Goal: Task Accomplishment & Management: Manage account settings

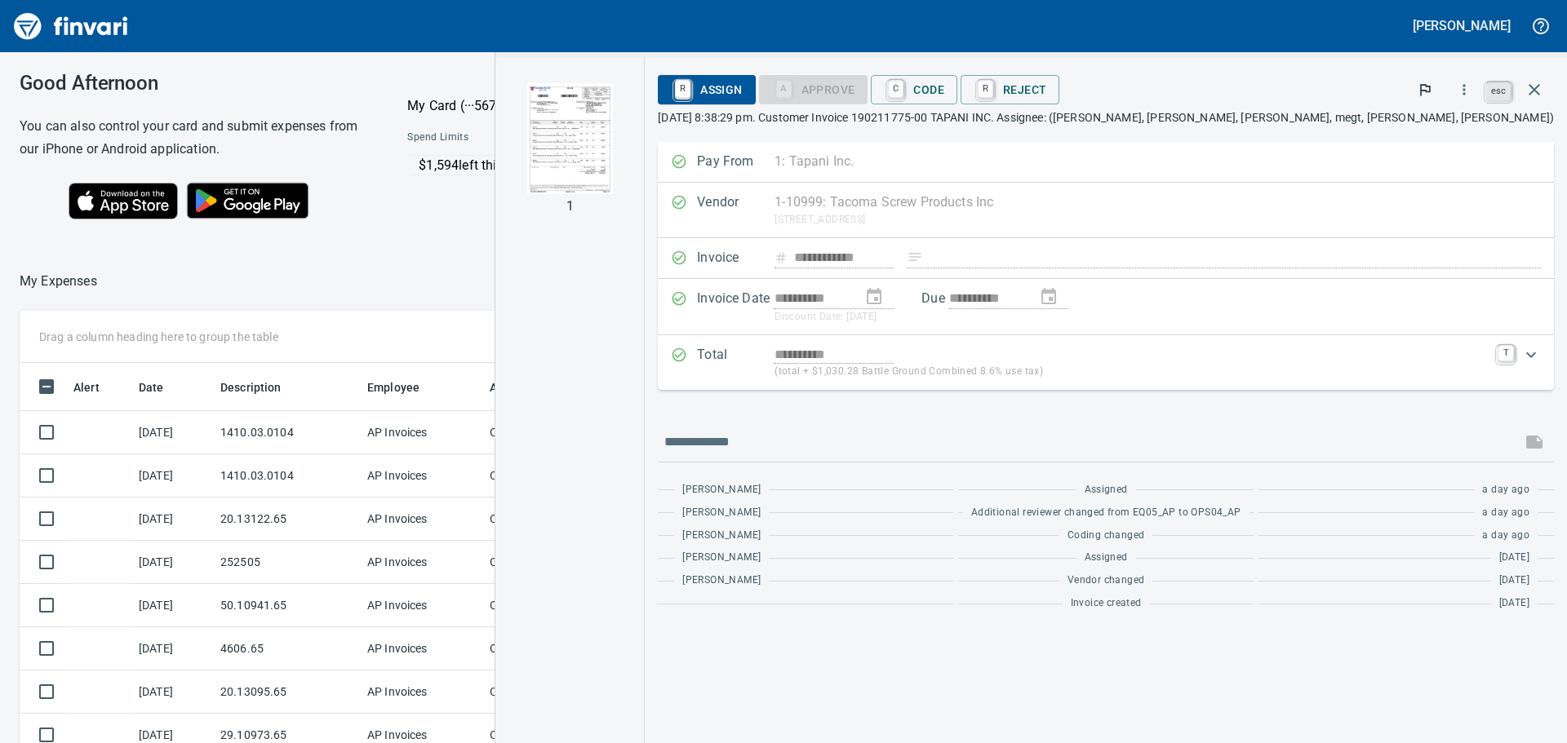
scroll to position [552, 1083]
drag, startPoint x: 1532, startPoint y: 88, endPoint x: 1421, endPoint y: 143, distance: 123.7
click at [1533, 88] on icon "button" at bounding box center [1533, 89] width 11 height 11
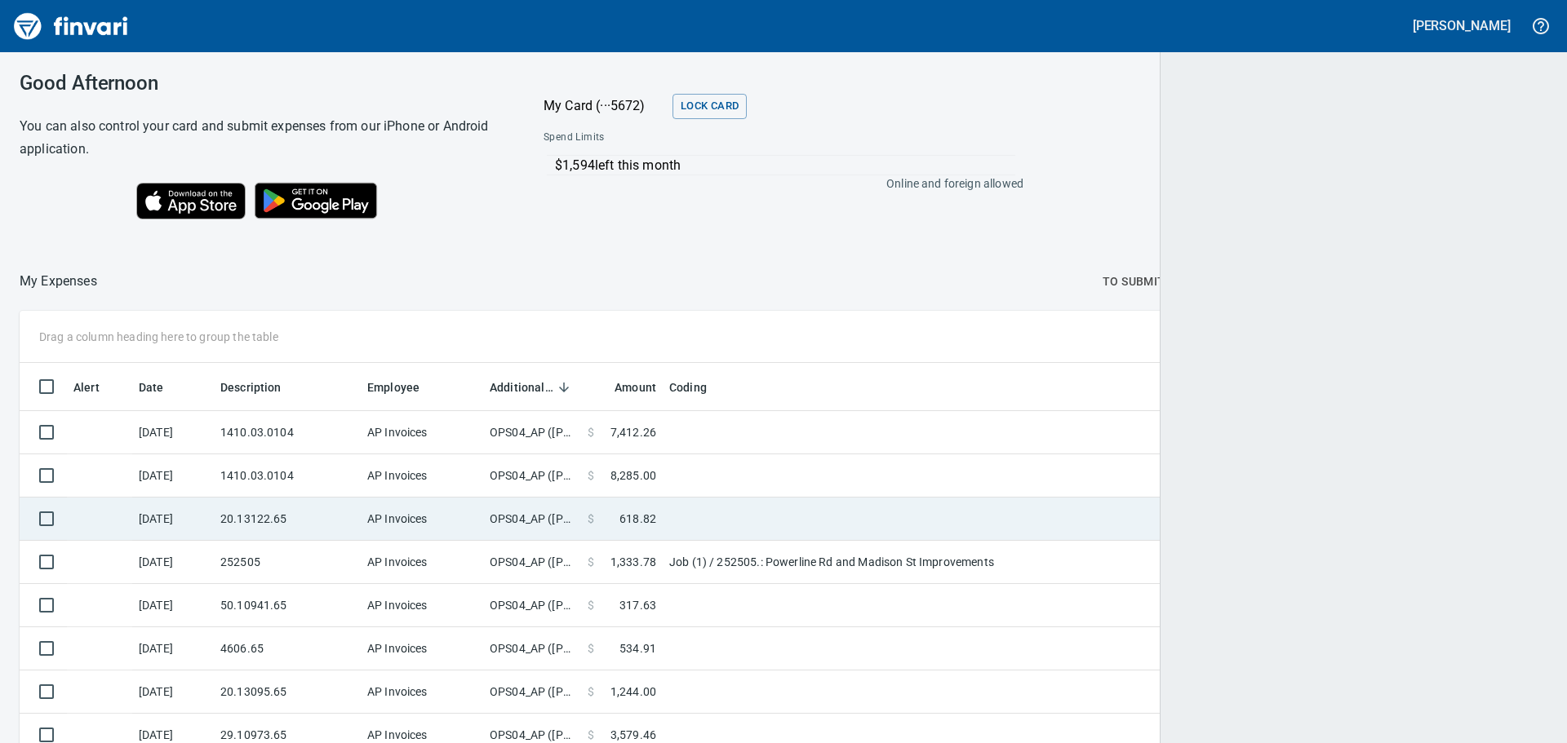
scroll to position [552, 1491]
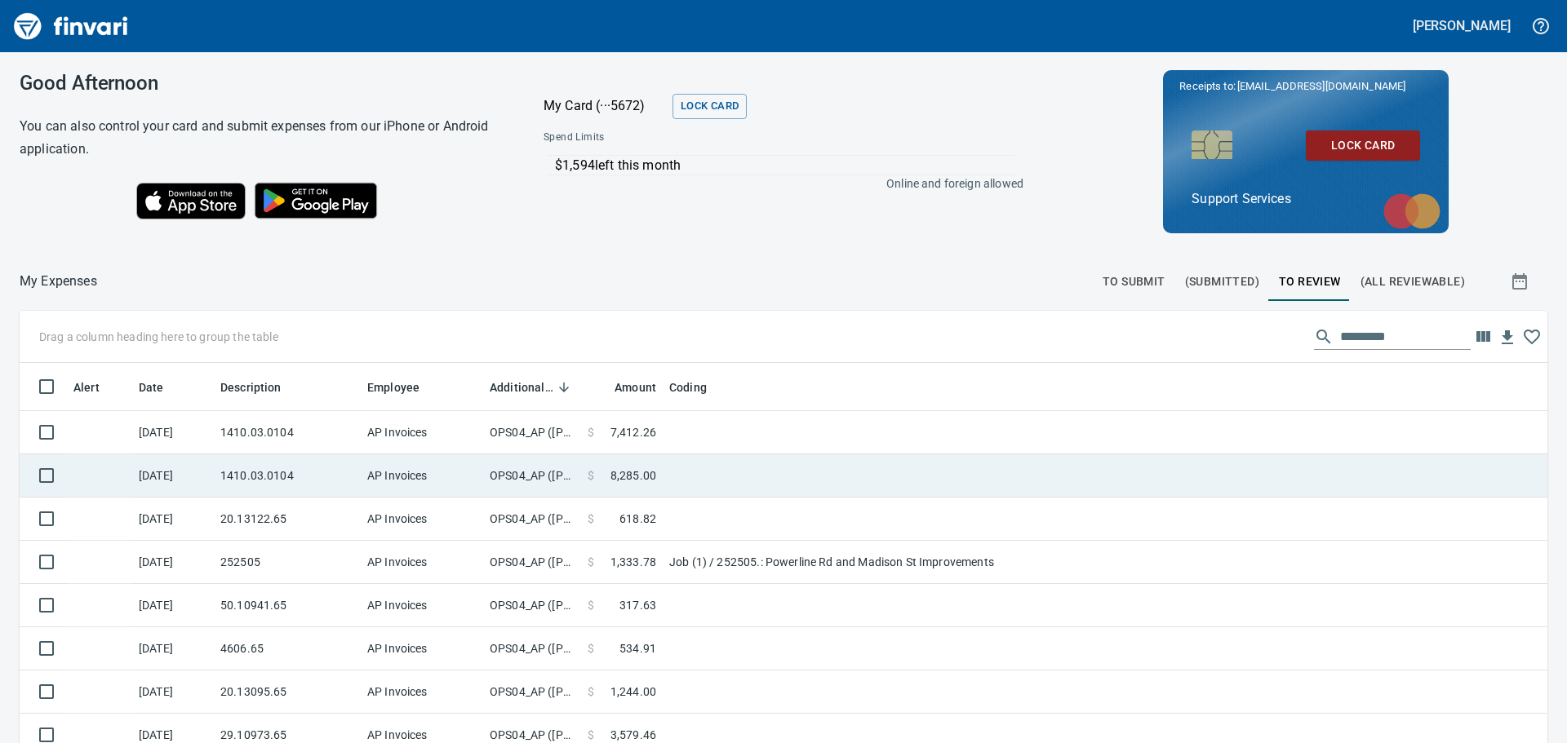
click at [698, 486] on td at bounding box center [867, 476] width 408 height 43
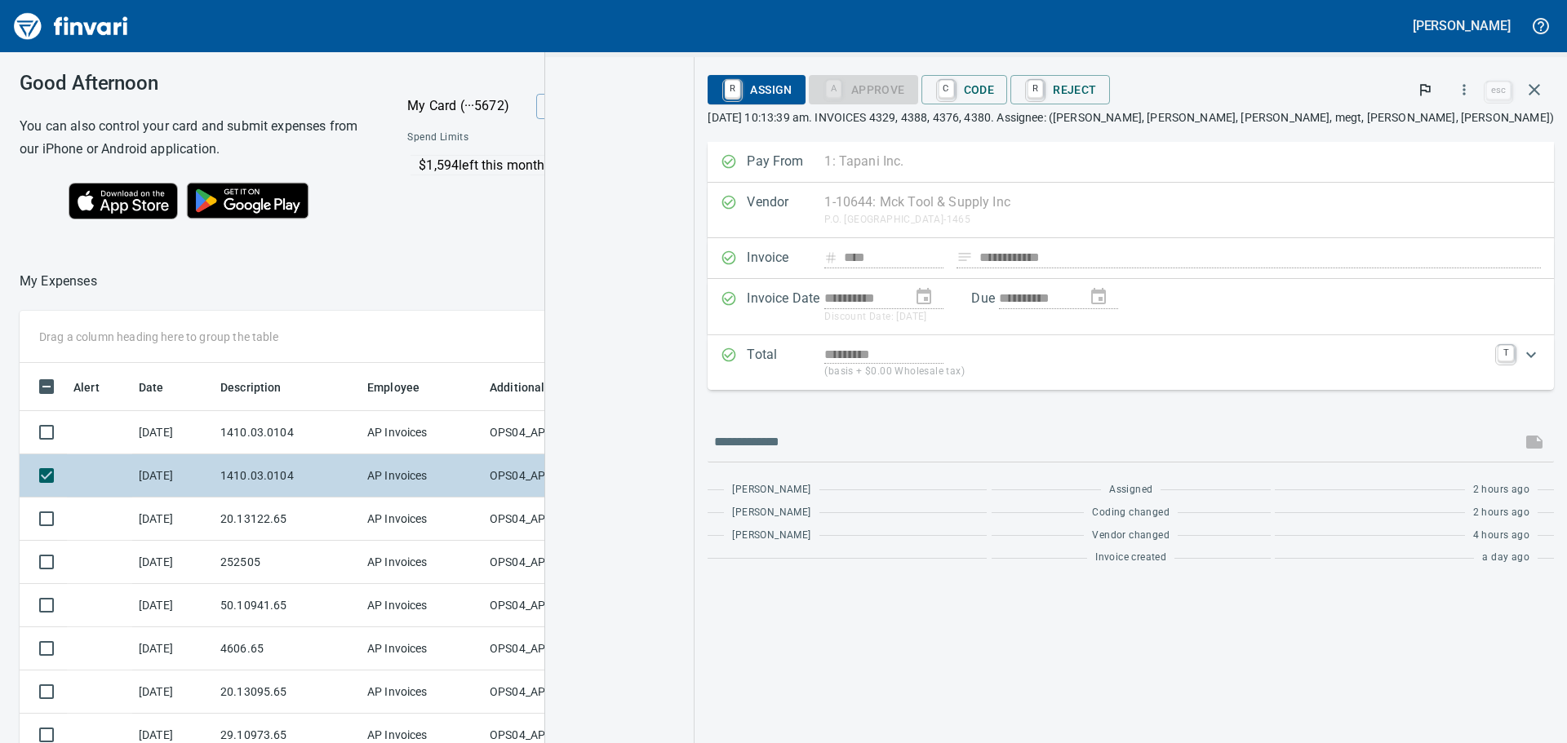
scroll to position [552, 1083]
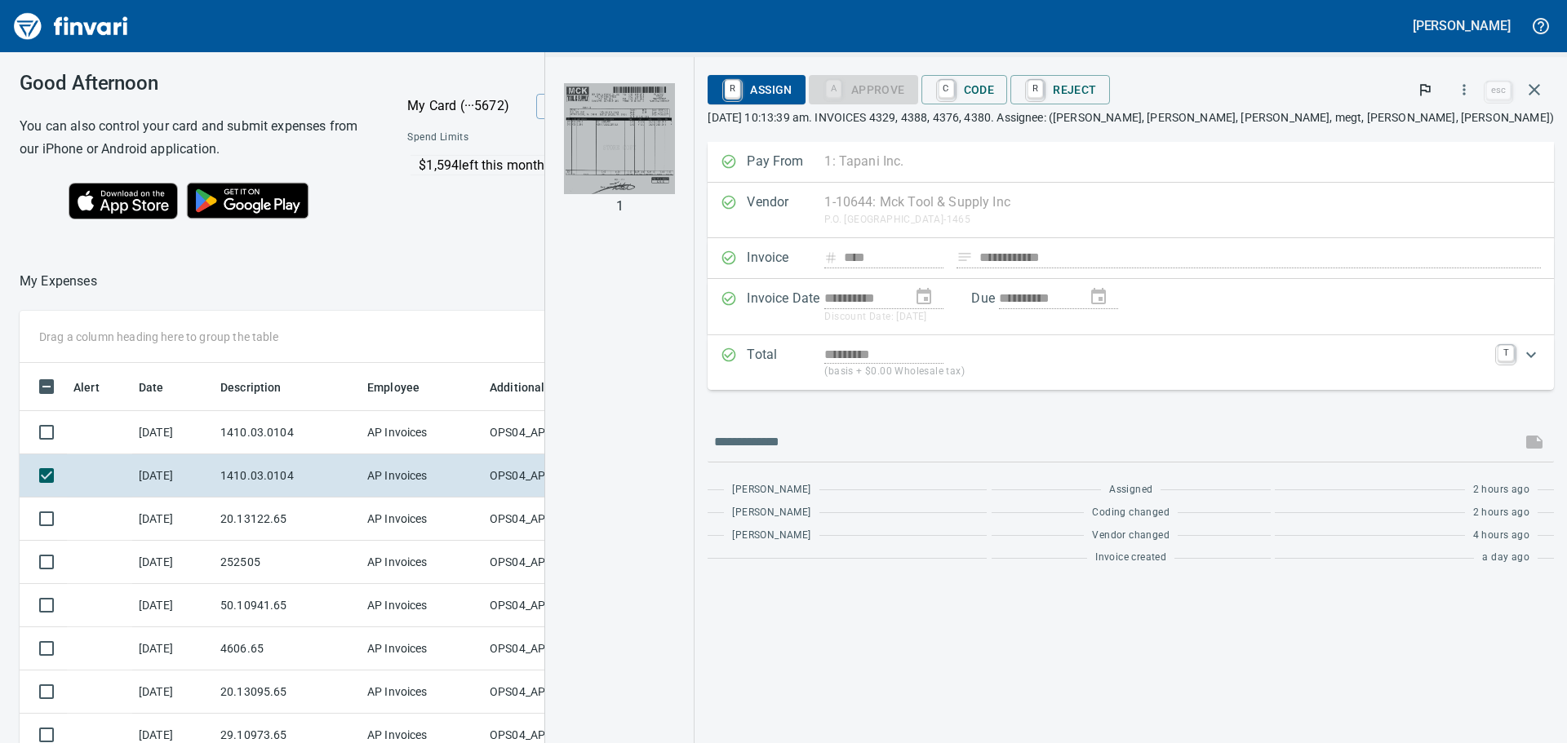
click at [675, 136] on img "button" at bounding box center [619, 138] width 111 height 111
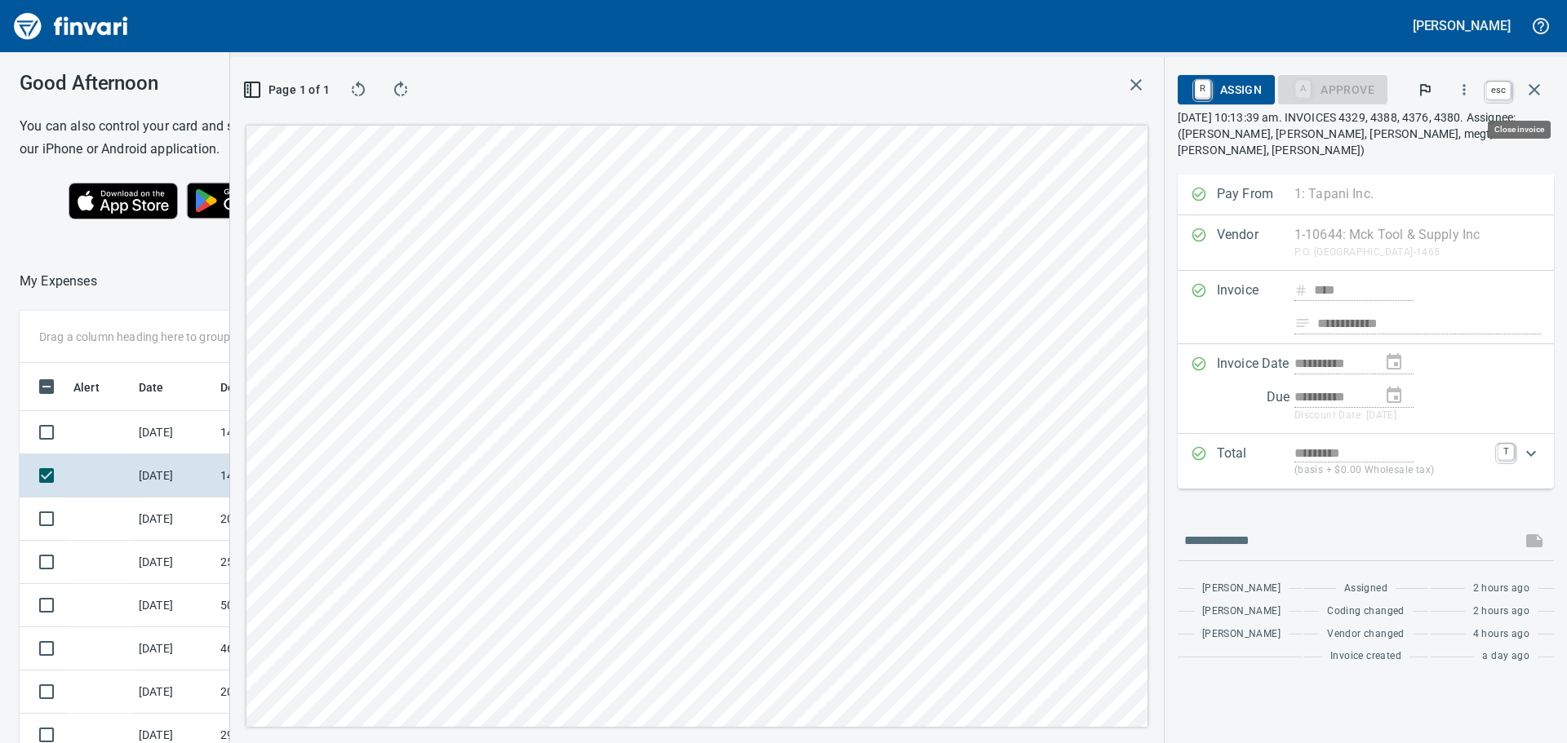
click at [1529, 89] on icon "button" at bounding box center [1534, 90] width 20 height 20
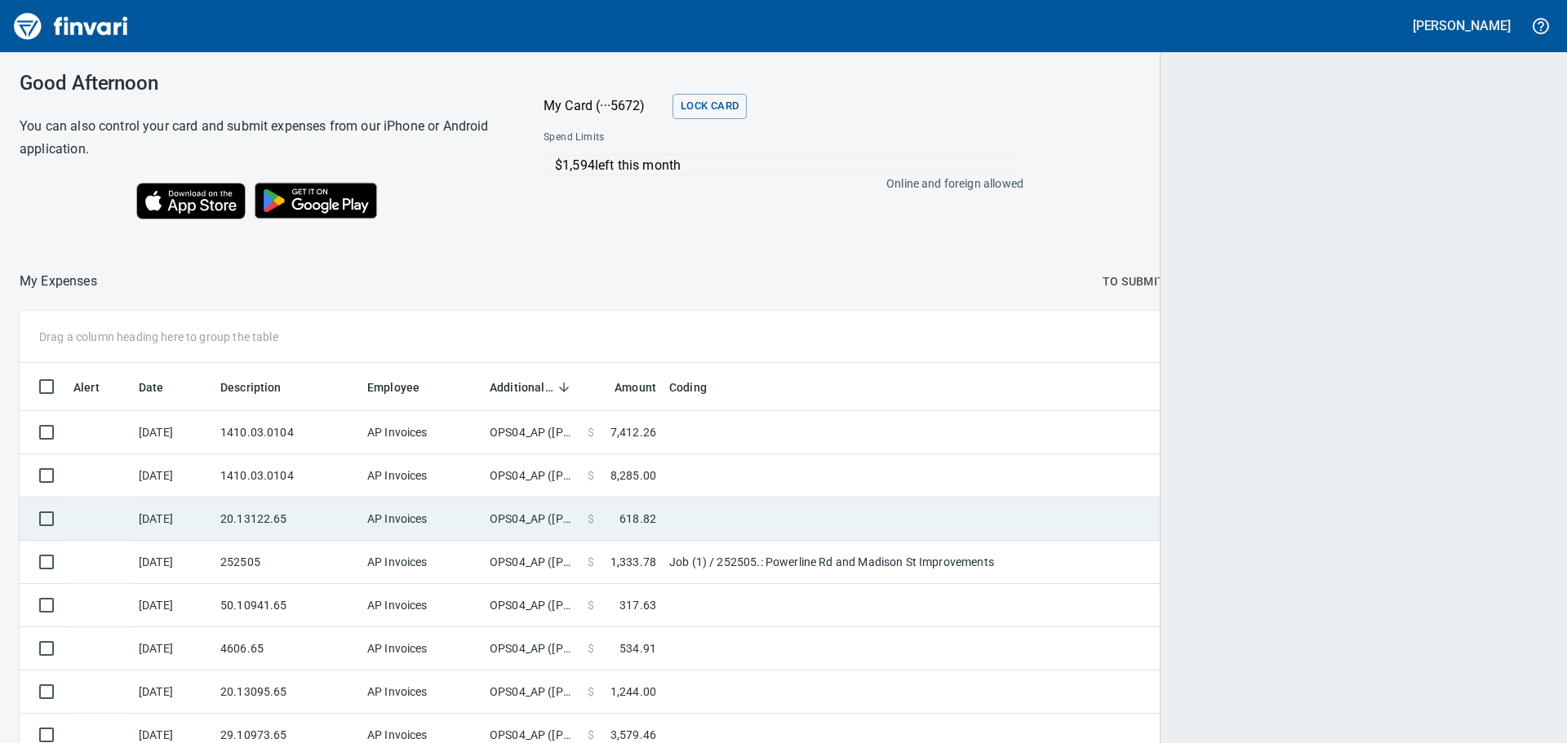
scroll to position [2, 2]
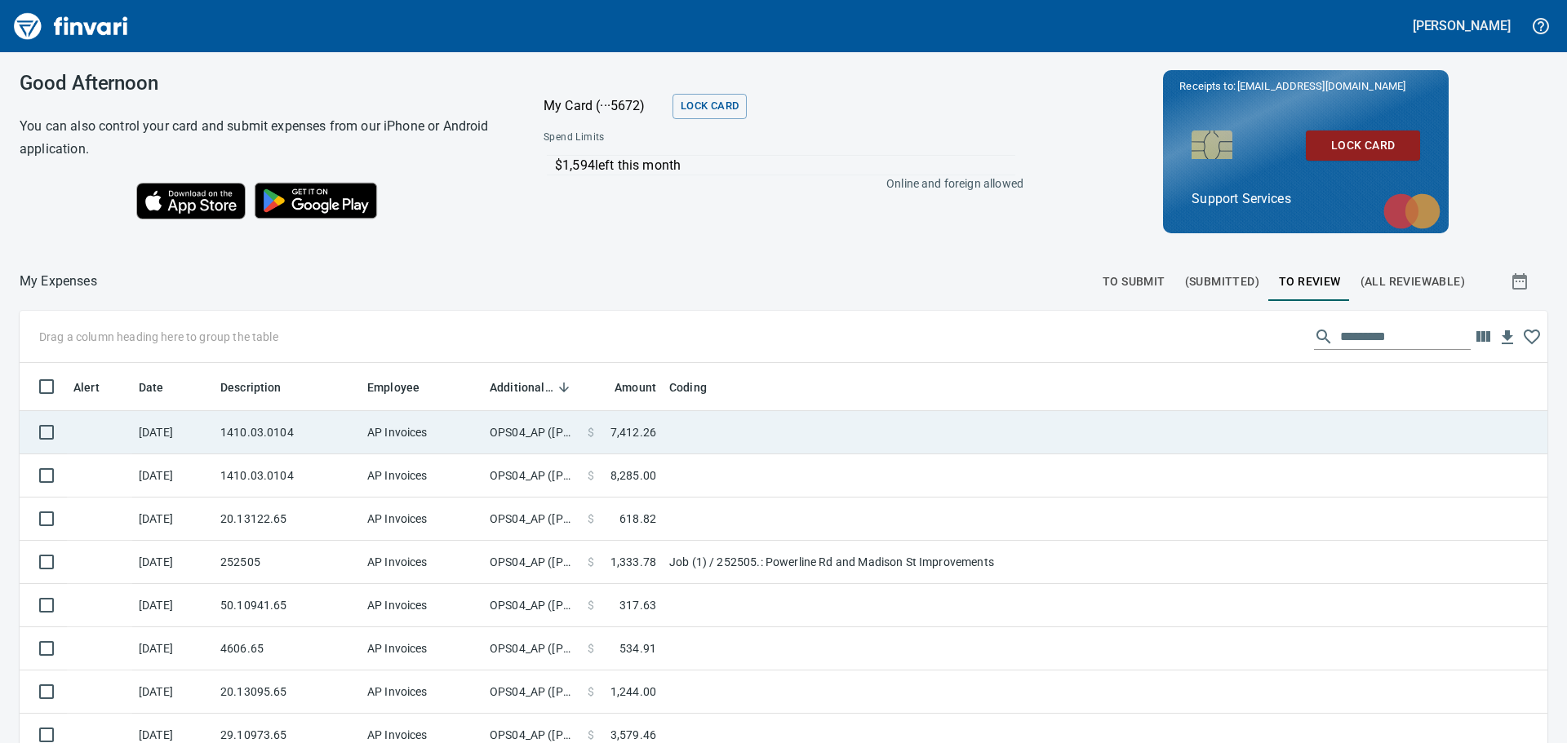
click at [696, 430] on td at bounding box center [867, 432] width 408 height 43
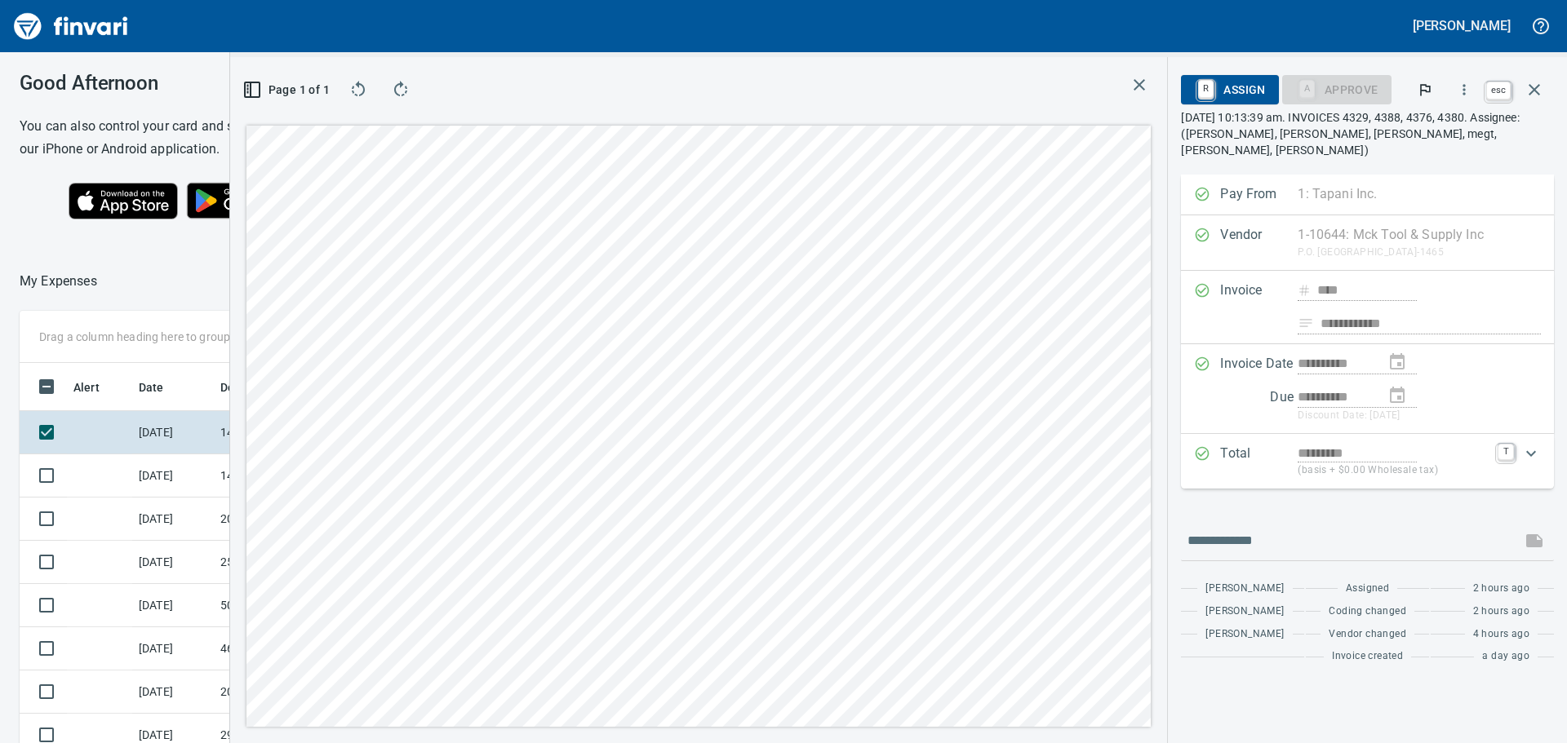
scroll to position [552, 1083]
click at [1528, 86] on icon "button" at bounding box center [1534, 90] width 20 height 20
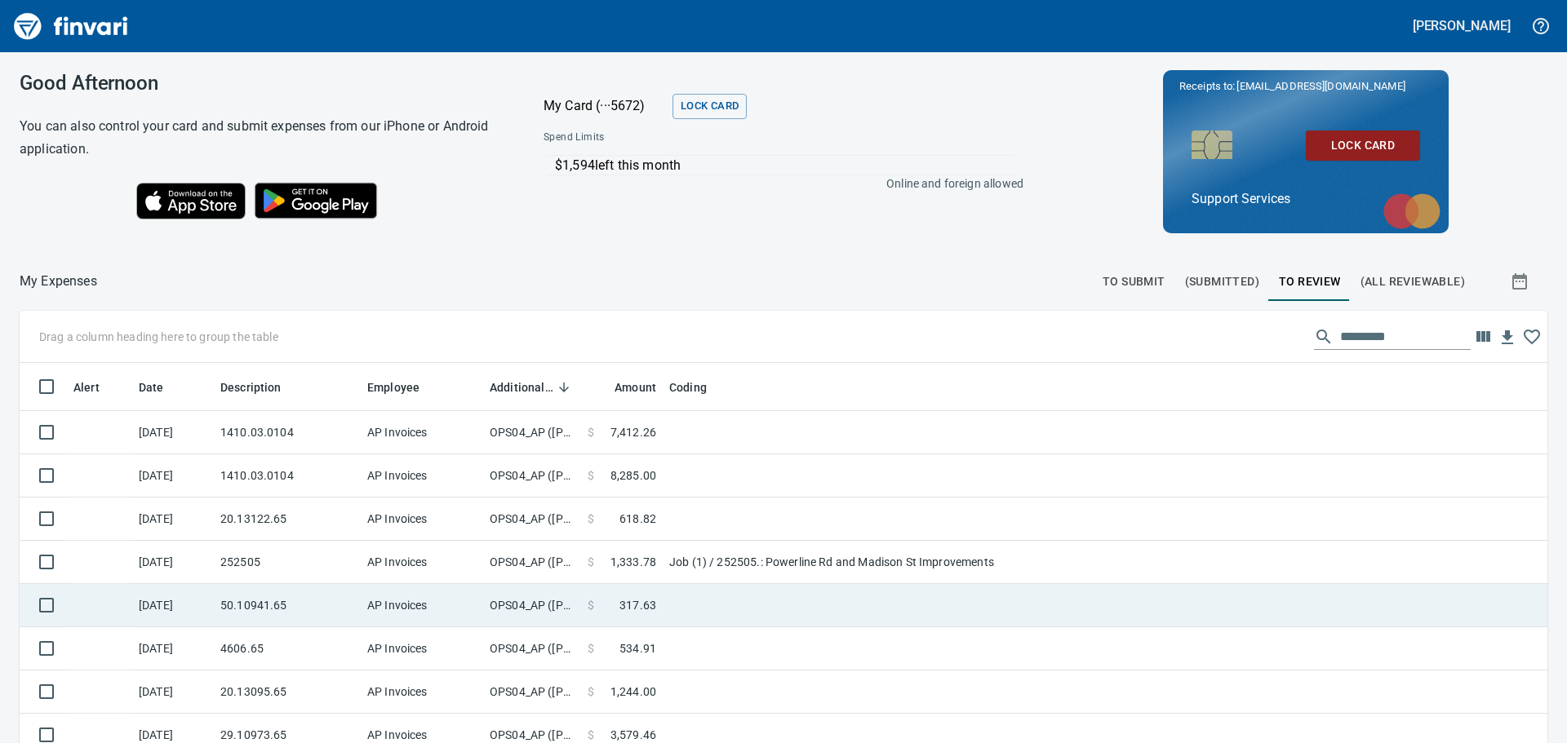
click at [708, 526] on td at bounding box center [867, 519] width 408 height 43
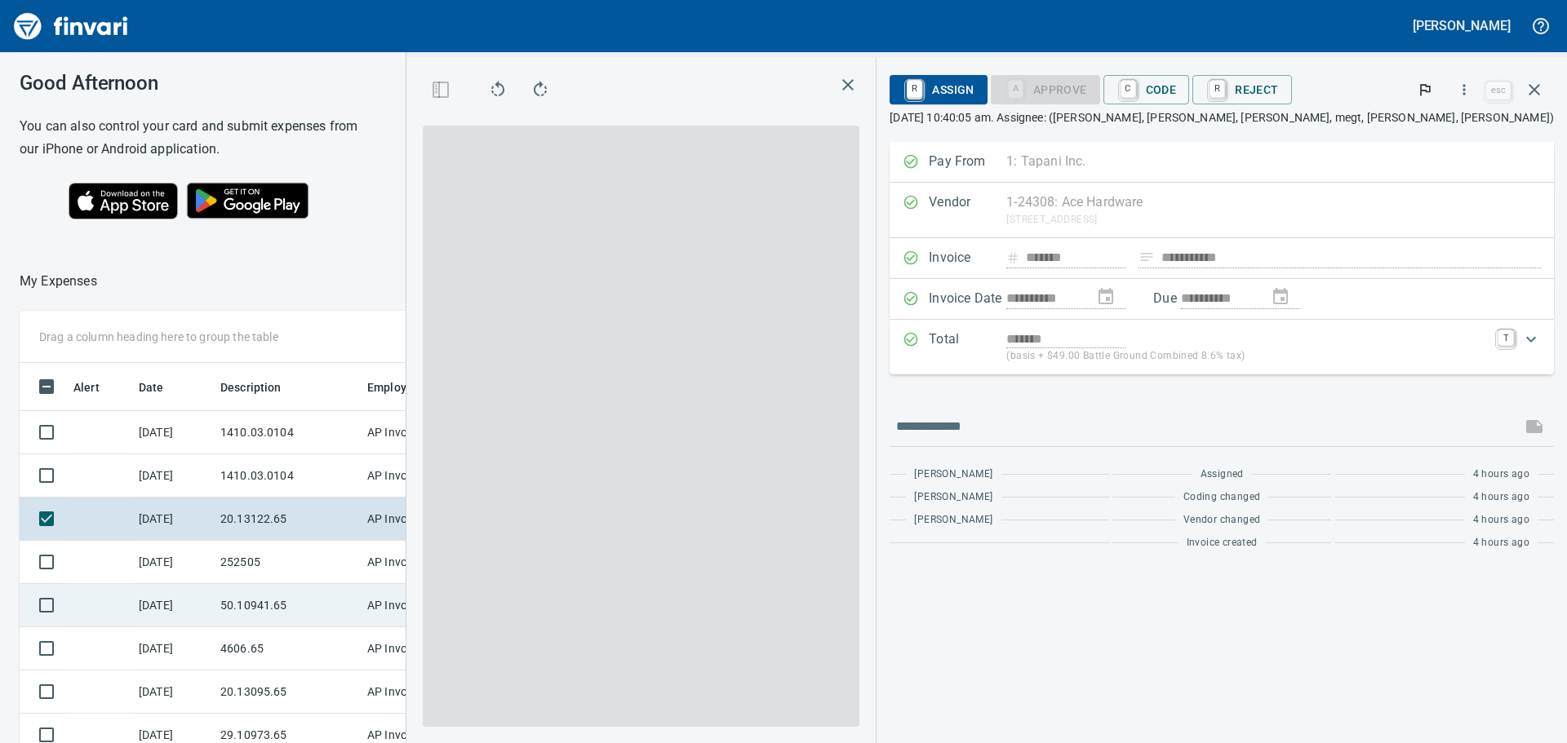
scroll to position [552, 1083]
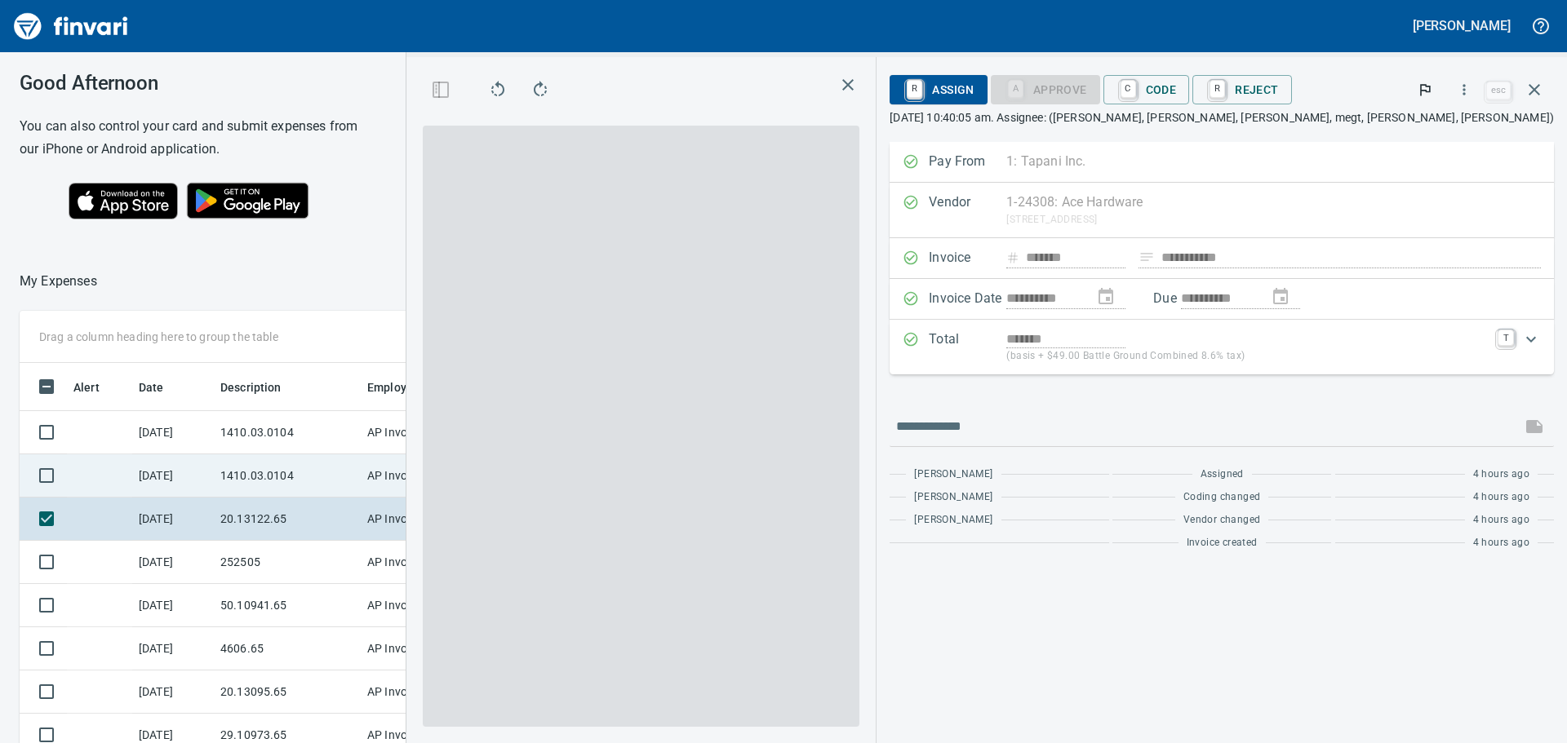
click at [403, 484] on td "AP Invoices" at bounding box center [422, 476] width 122 height 43
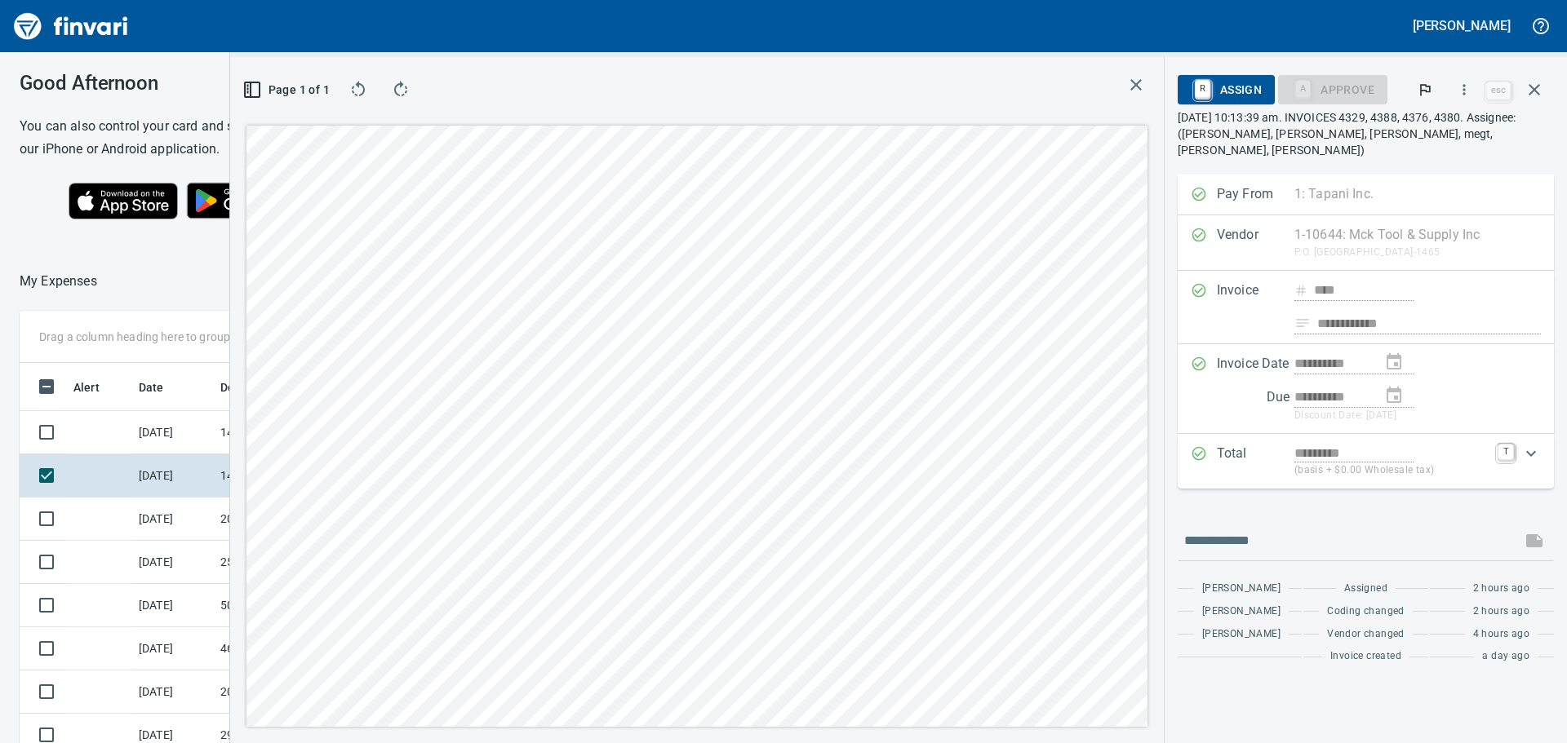
click at [1124, 85] on span "button" at bounding box center [1135, 85] width 23 height 20
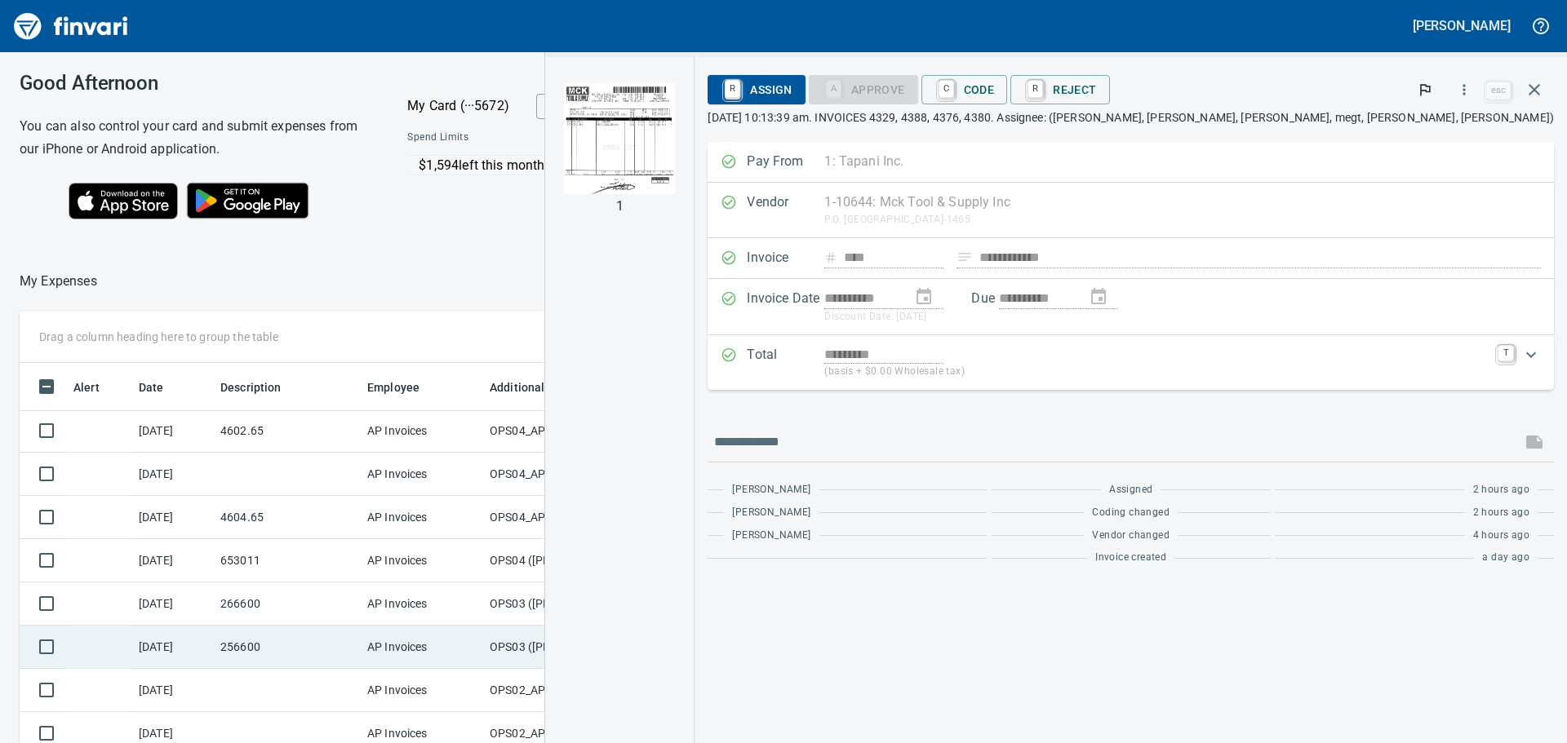
scroll to position [826, 0]
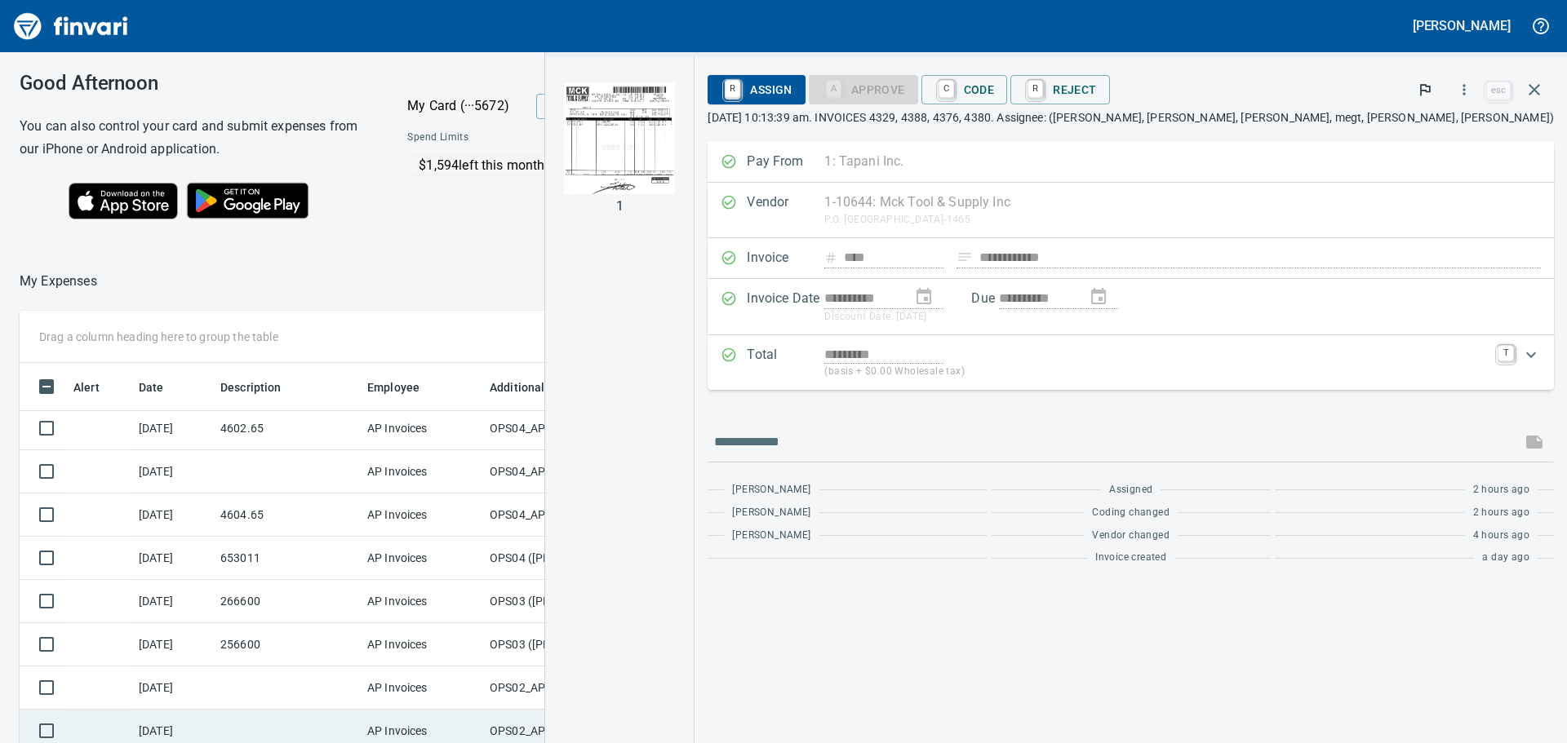
click at [667, 715] on td at bounding box center [867, 731] width 408 height 43
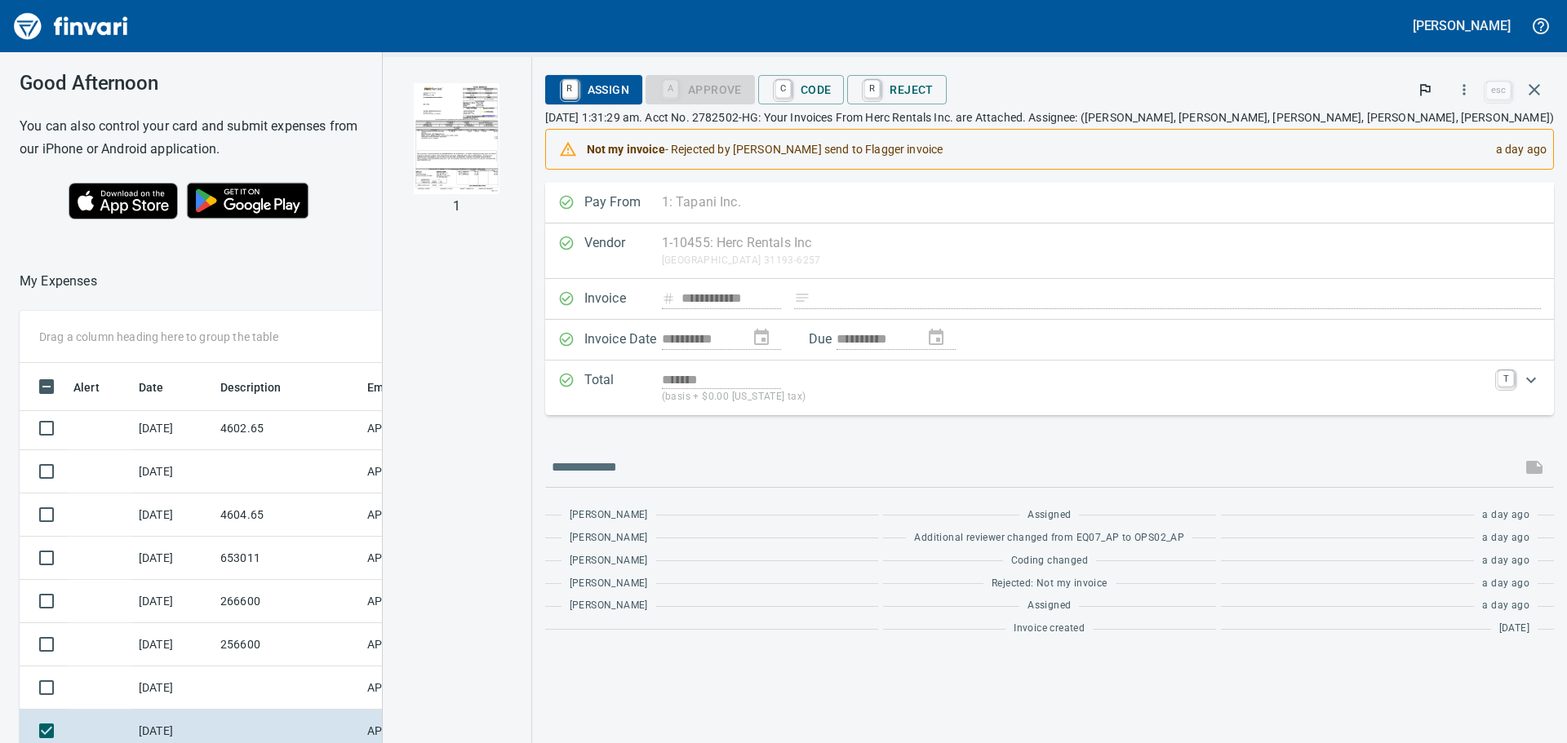
click at [499, 119] on img "button" at bounding box center [457, 138] width 86 height 111
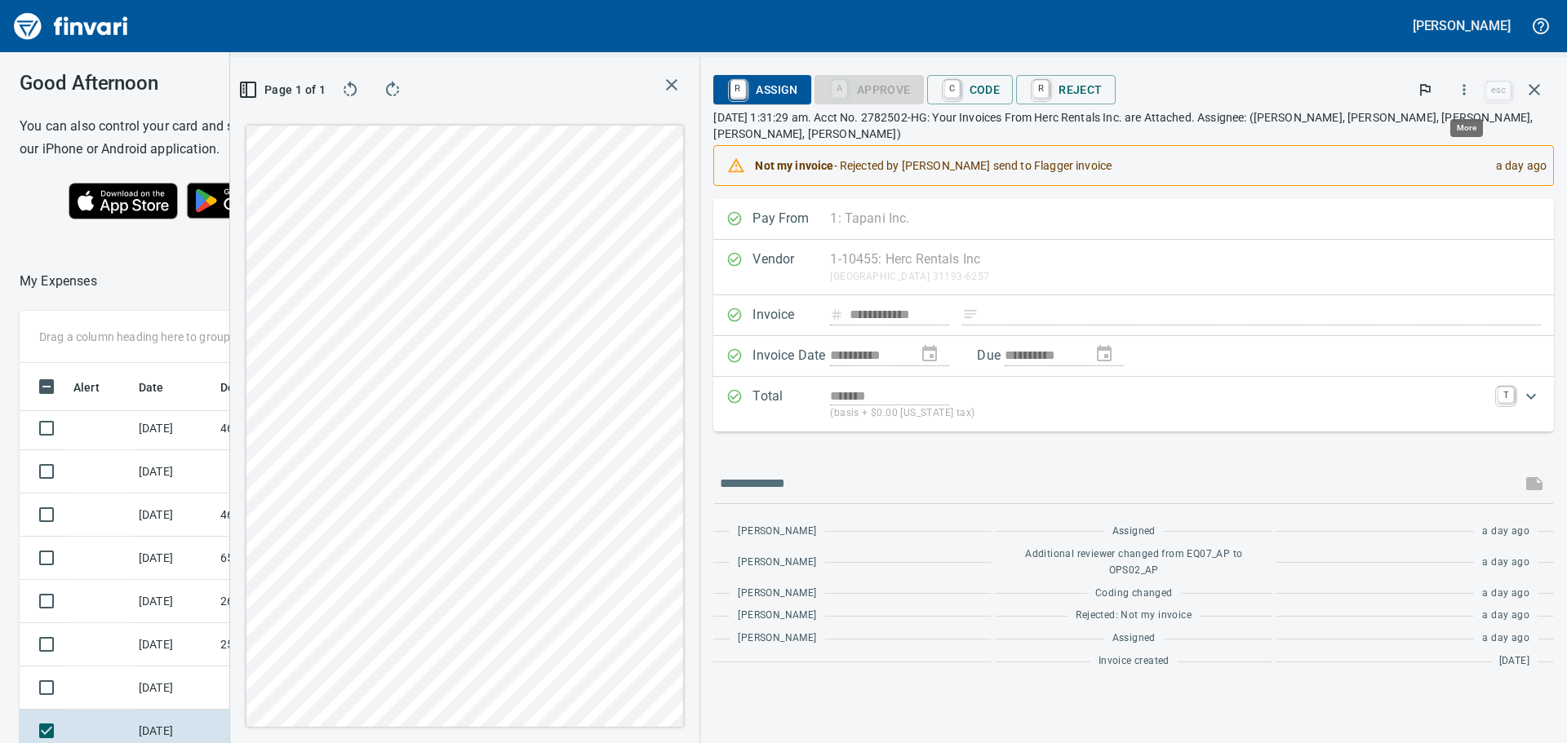
scroll to position [552, 1083]
click at [1472, 96] on icon "button" at bounding box center [1464, 90] width 16 height 16
click at [1404, 140] on span "Download" at bounding box center [1461, 137] width 157 height 20
click at [683, 91] on span "button" at bounding box center [671, 85] width 23 height 20
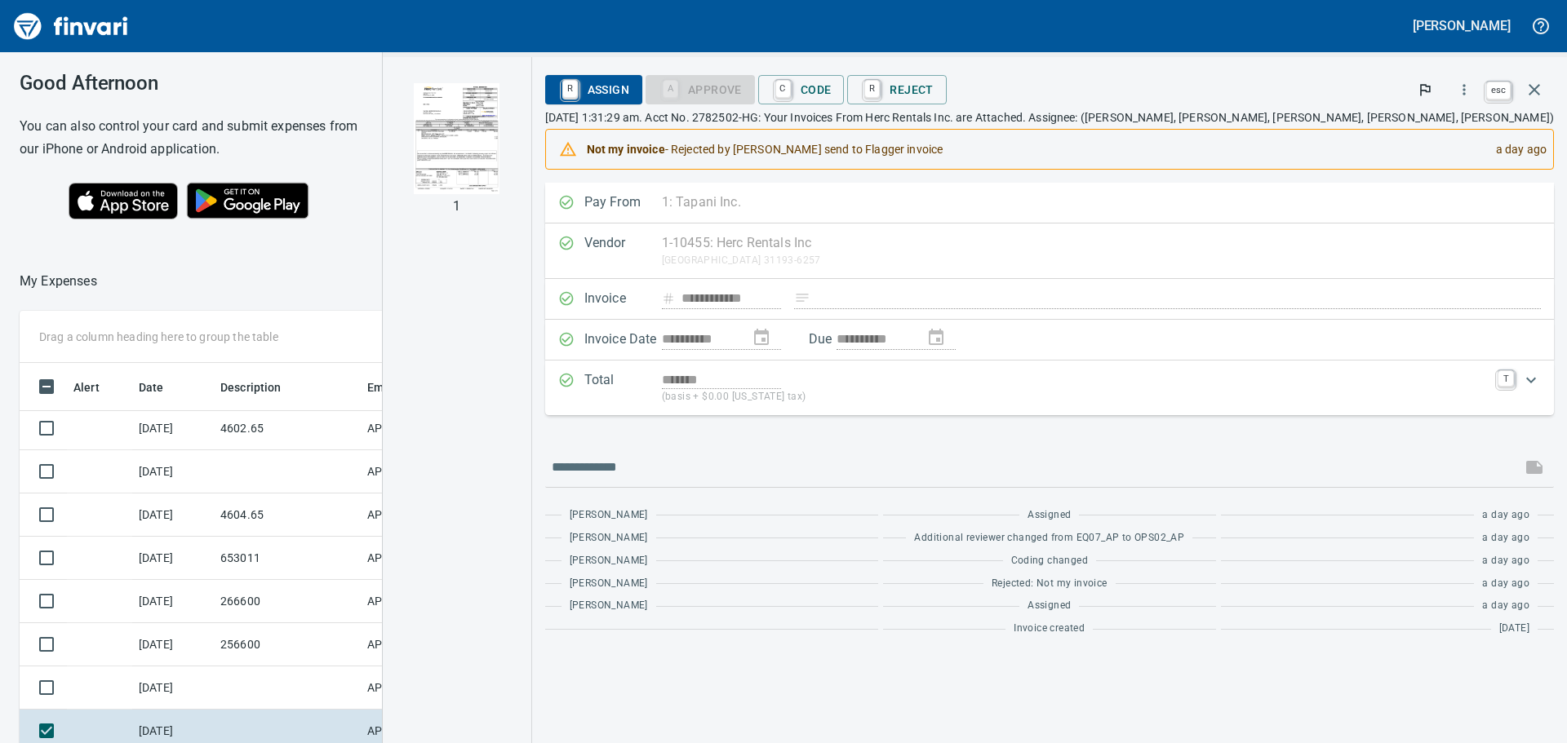
drag, startPoint x: 1532, startPoint y: 90, endPoint x: 1561, endPoint y: 96, distance: 29.3
click at [1532, 91] on icon "button" at bounding box center [1534, 90] width 20 height 20
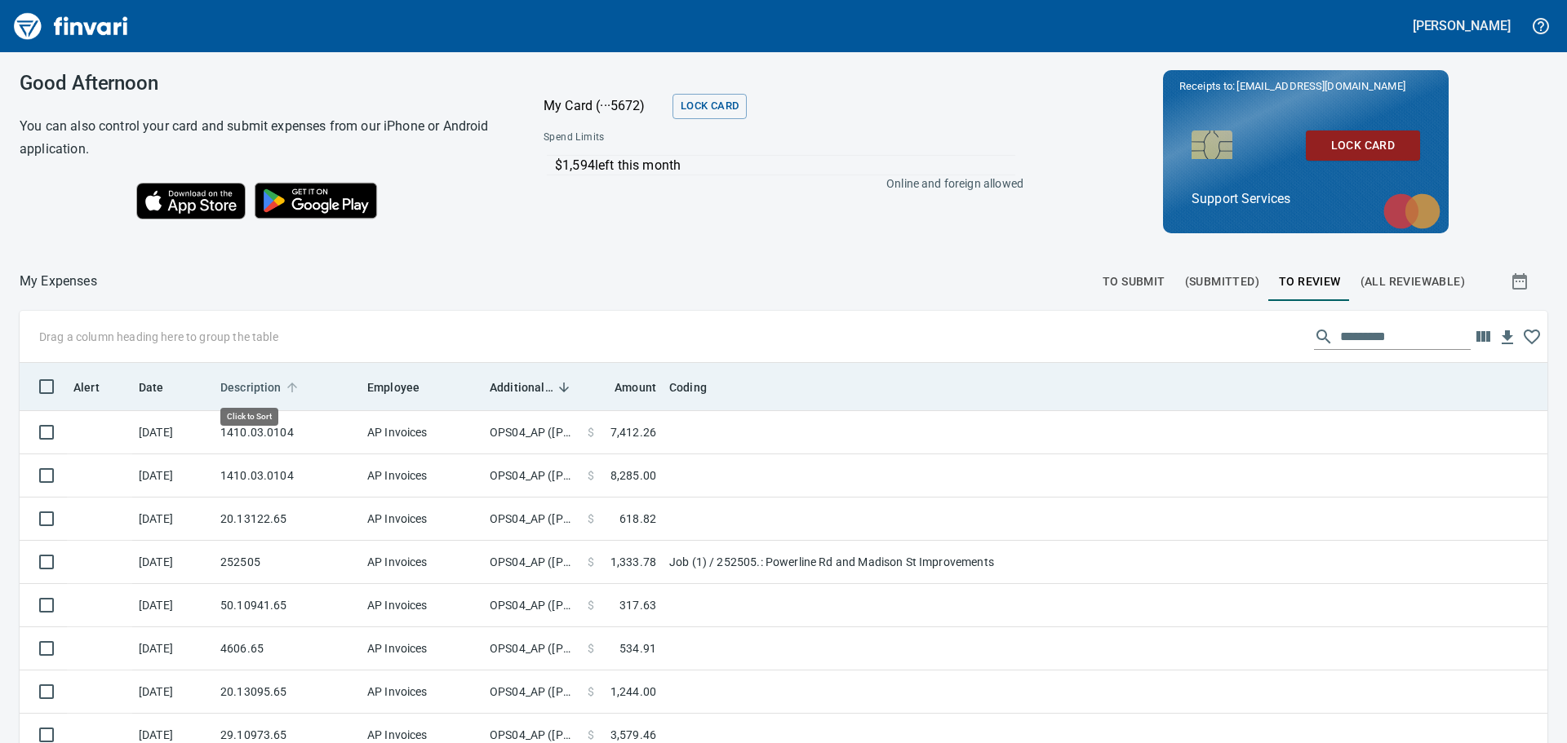
click at [271, 388] on span "Description" at bounding box center [250, 388] width 61 height 20
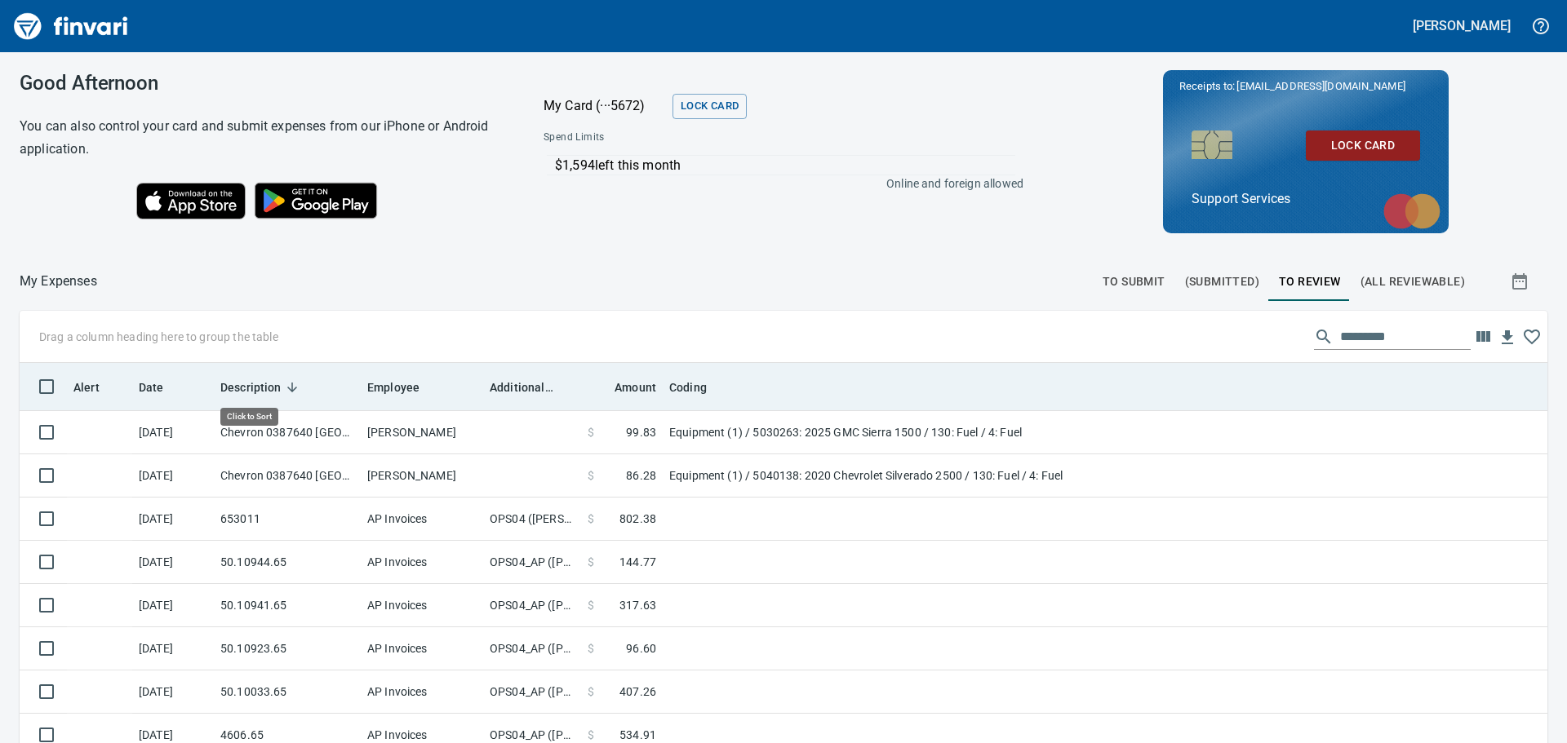
click at [271, 389] on span "Description" at bounding box center [250, 388] width 61 height 20
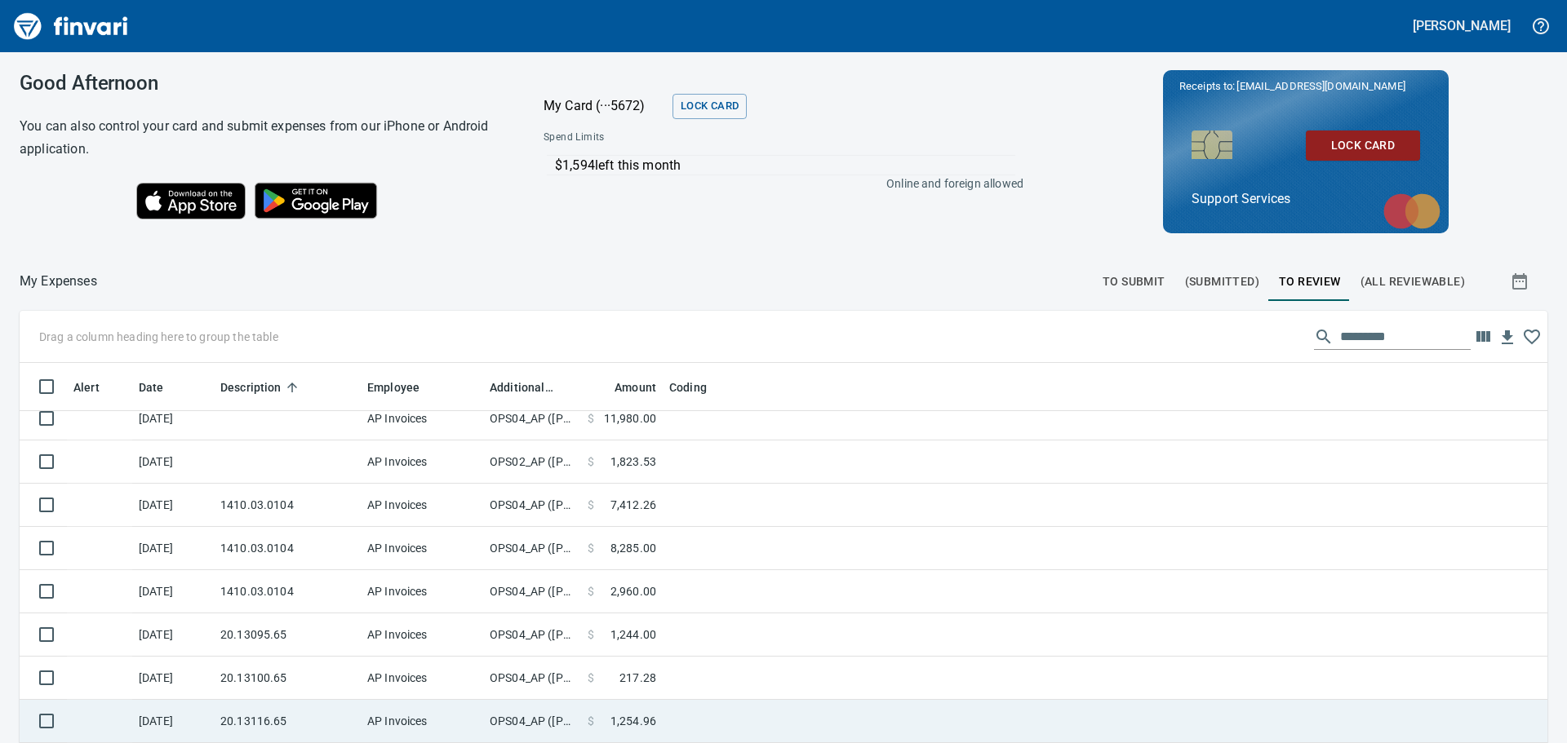
scroll to position [82, 0]
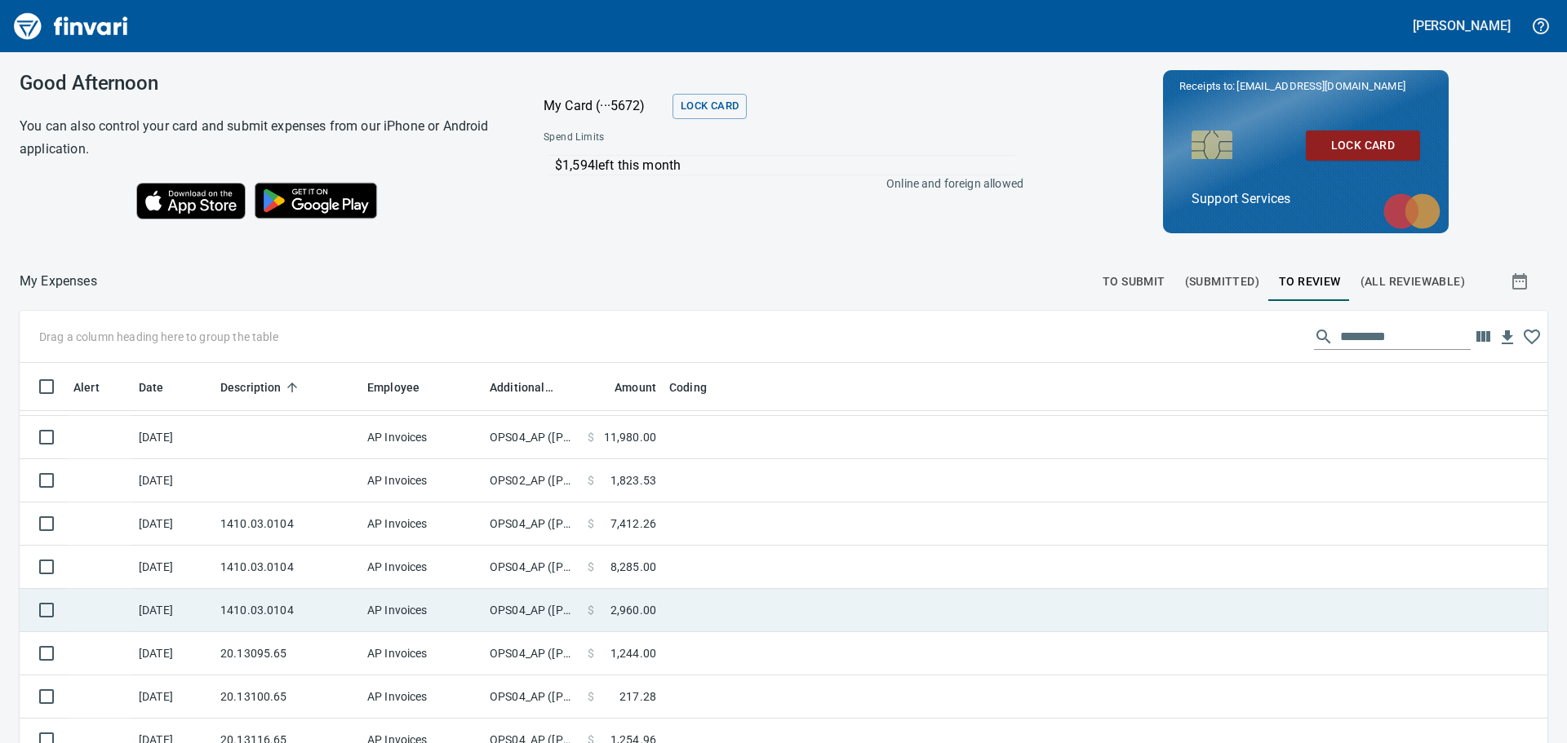
click at [304, 605] on td "1410.03.0104" at bounding box center [287, 610] width 147 height 43
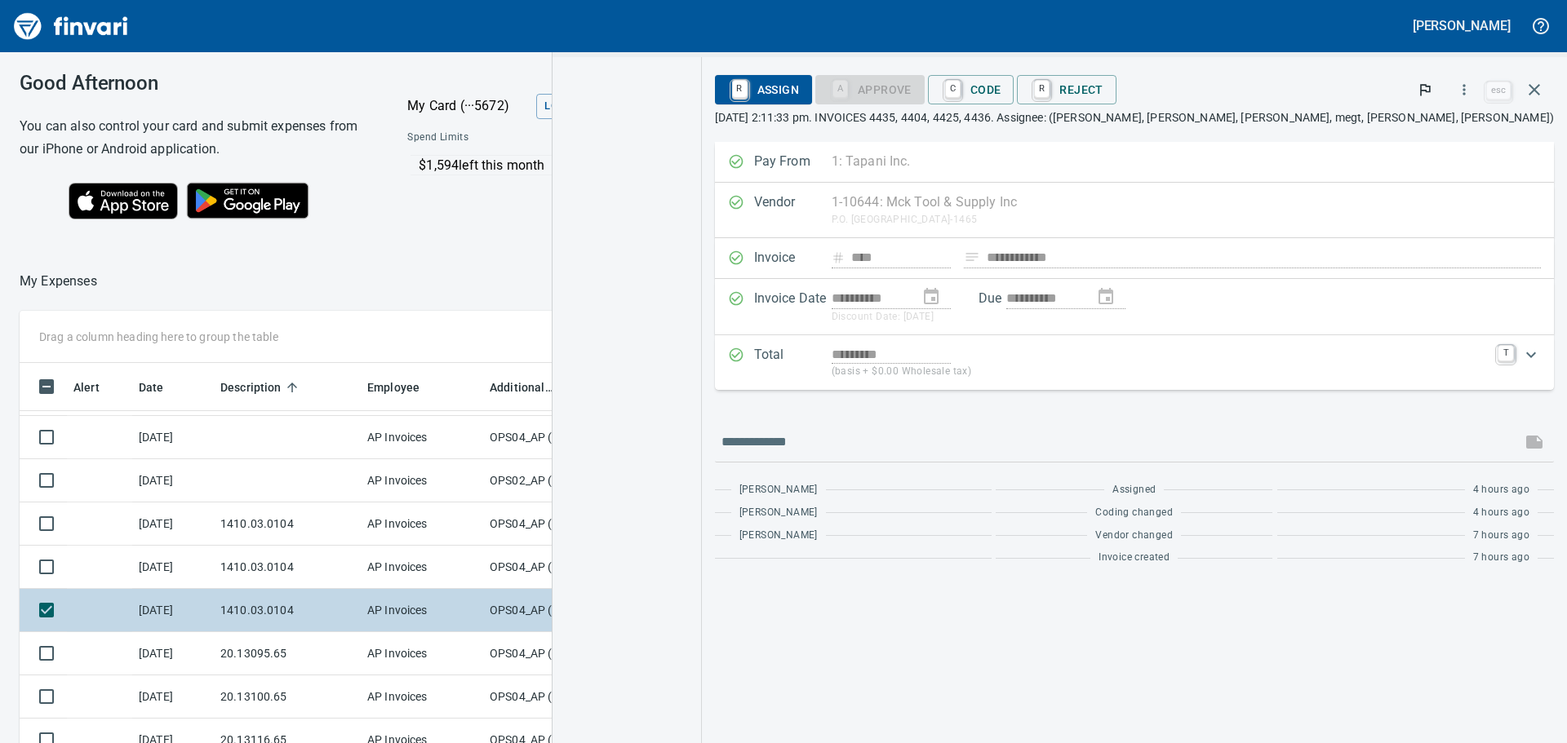
scroll to position [552, 1083]
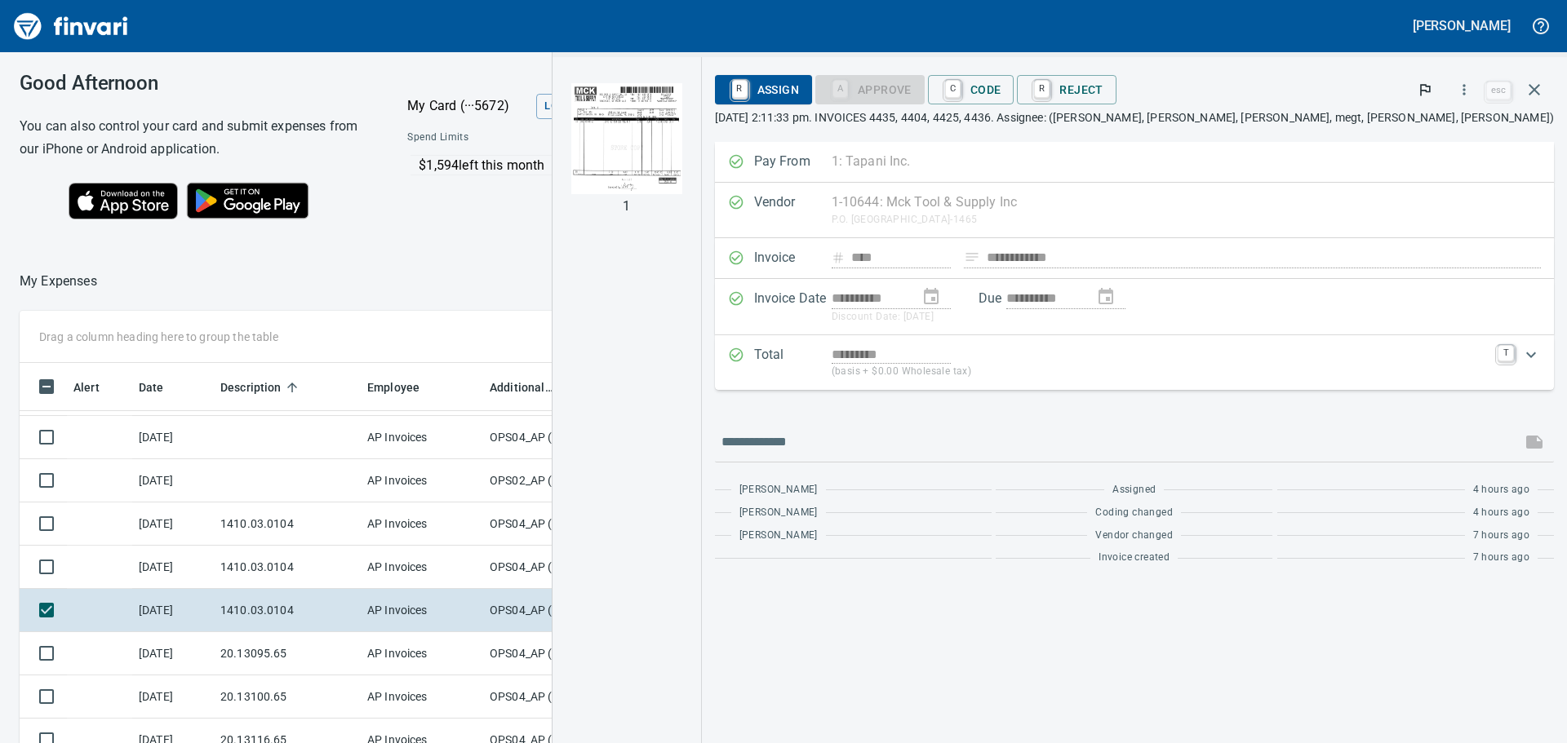
click at [682, 152] on img "button" at bounding box center [626, 138] width 111 height 111
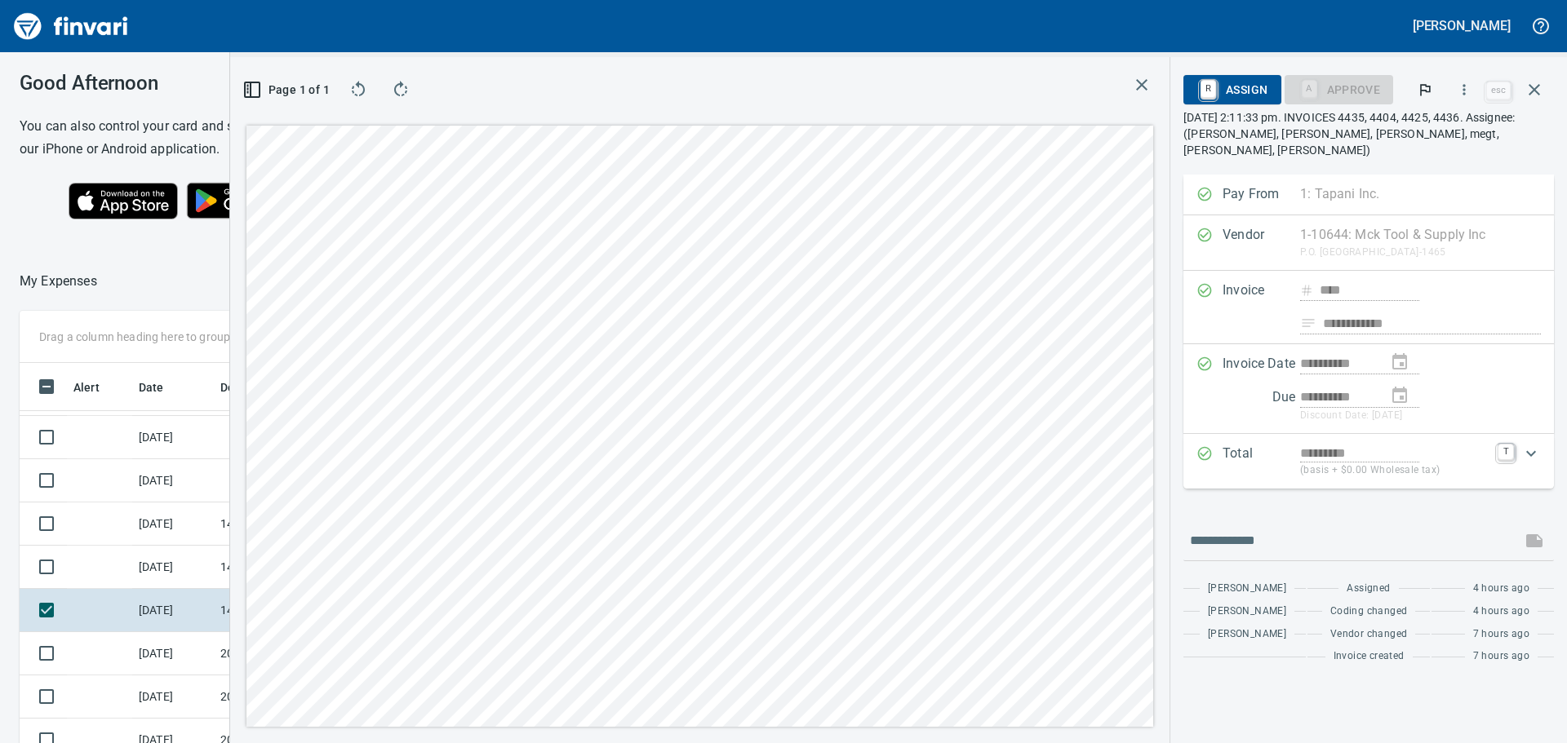
click at [1140, 85] on icon "button" at bounding box center [1142, 85] width 20 height 20
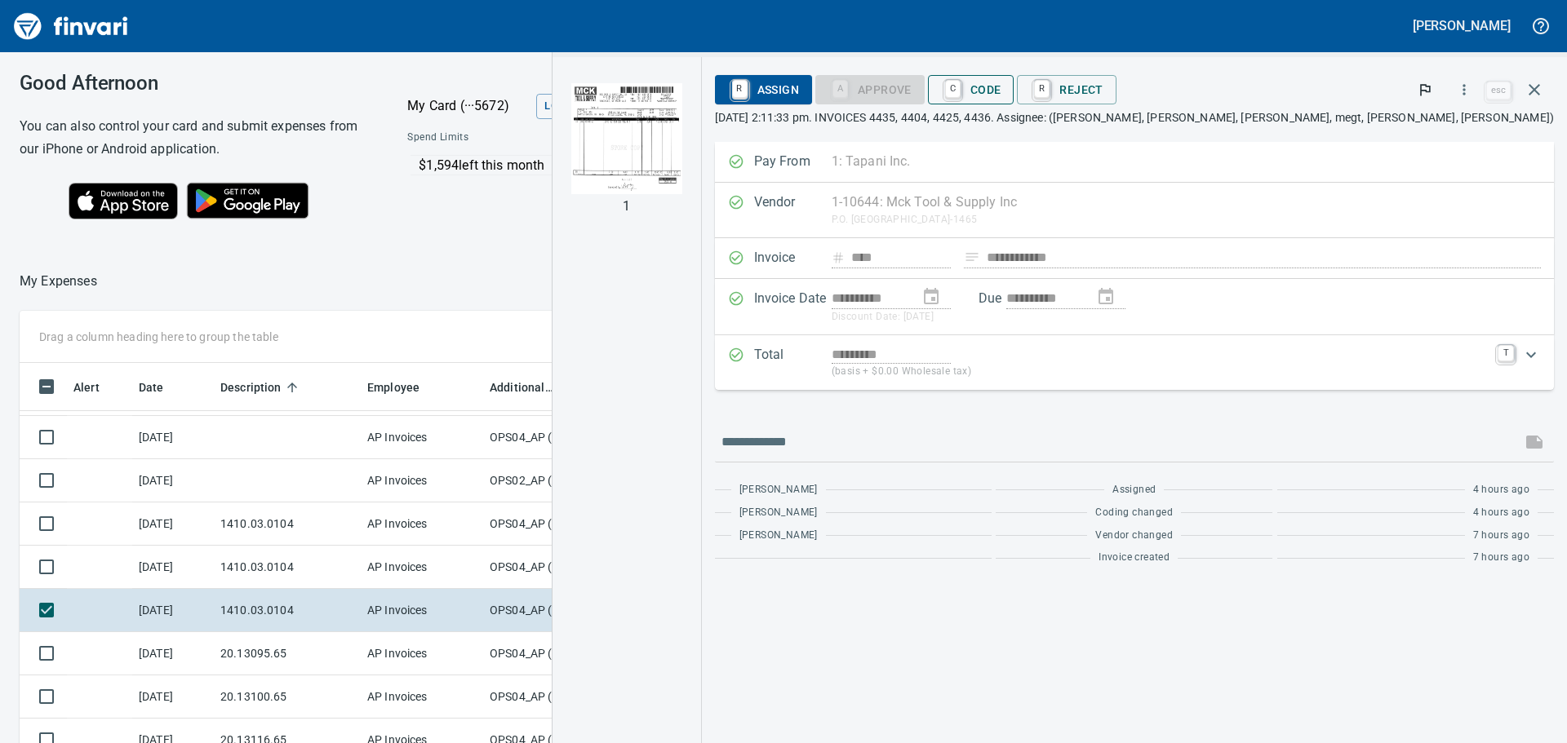
click at [1001, 83] on span "C Code" at bounding box center [971, 90] width 60 height 28
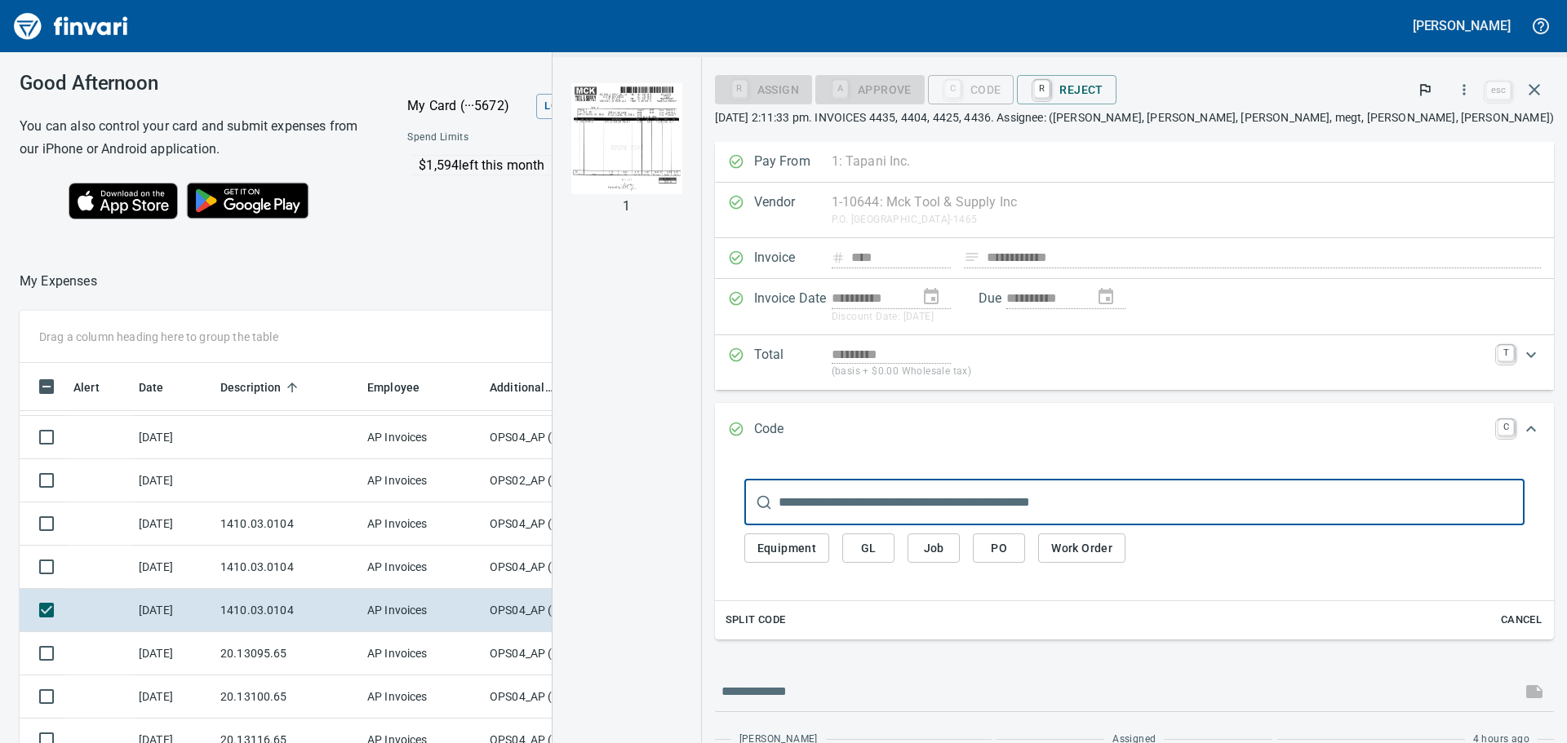
click at [1149, 500] on input "text" at bounding box center [1151, 503] width 746 height 46
click at [881, 550] on span "GL" at bounding box center [868, 549] width 26 height 20
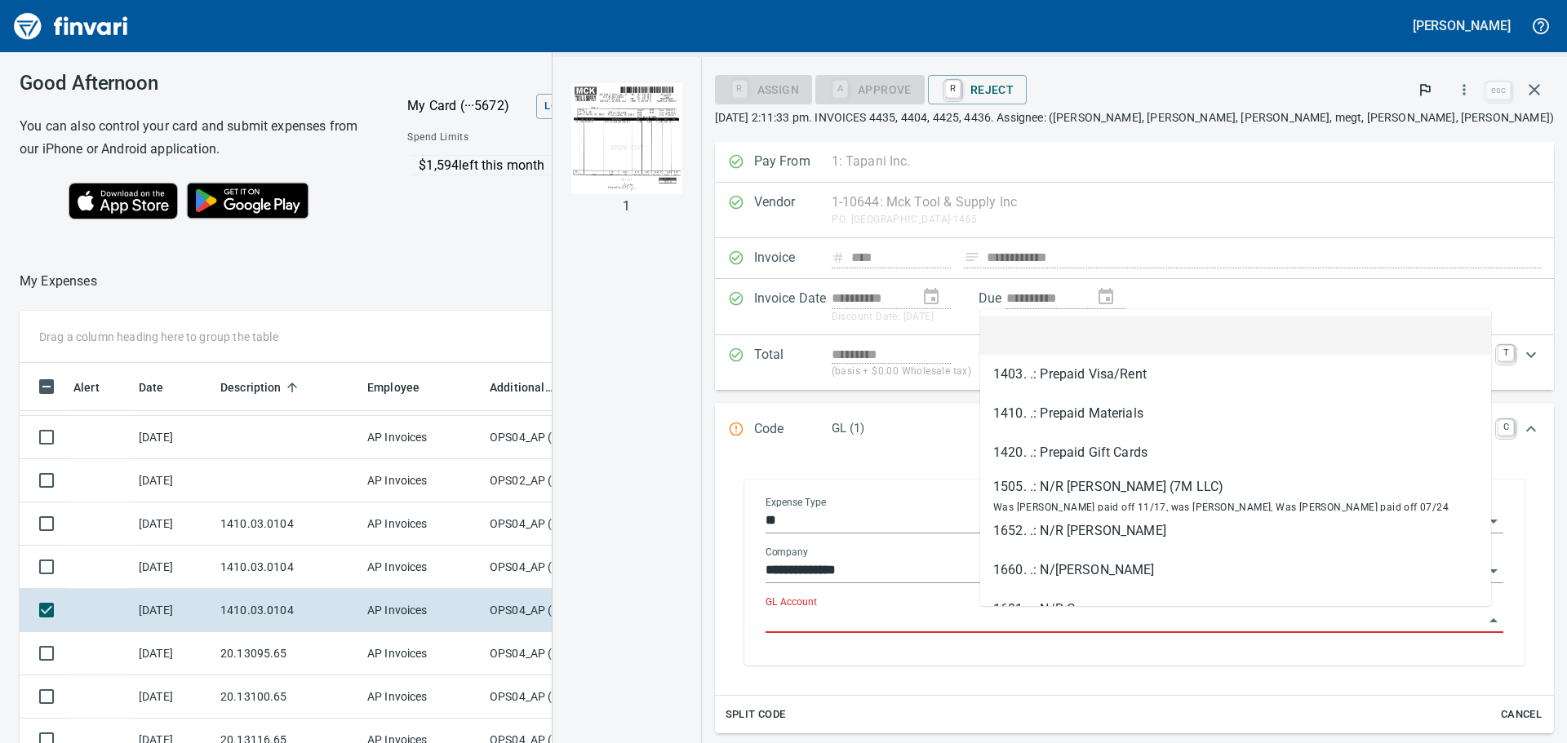
click at [1031, 614] on input "GL Account" at bounding box center [1124, 621] width 718 height 23
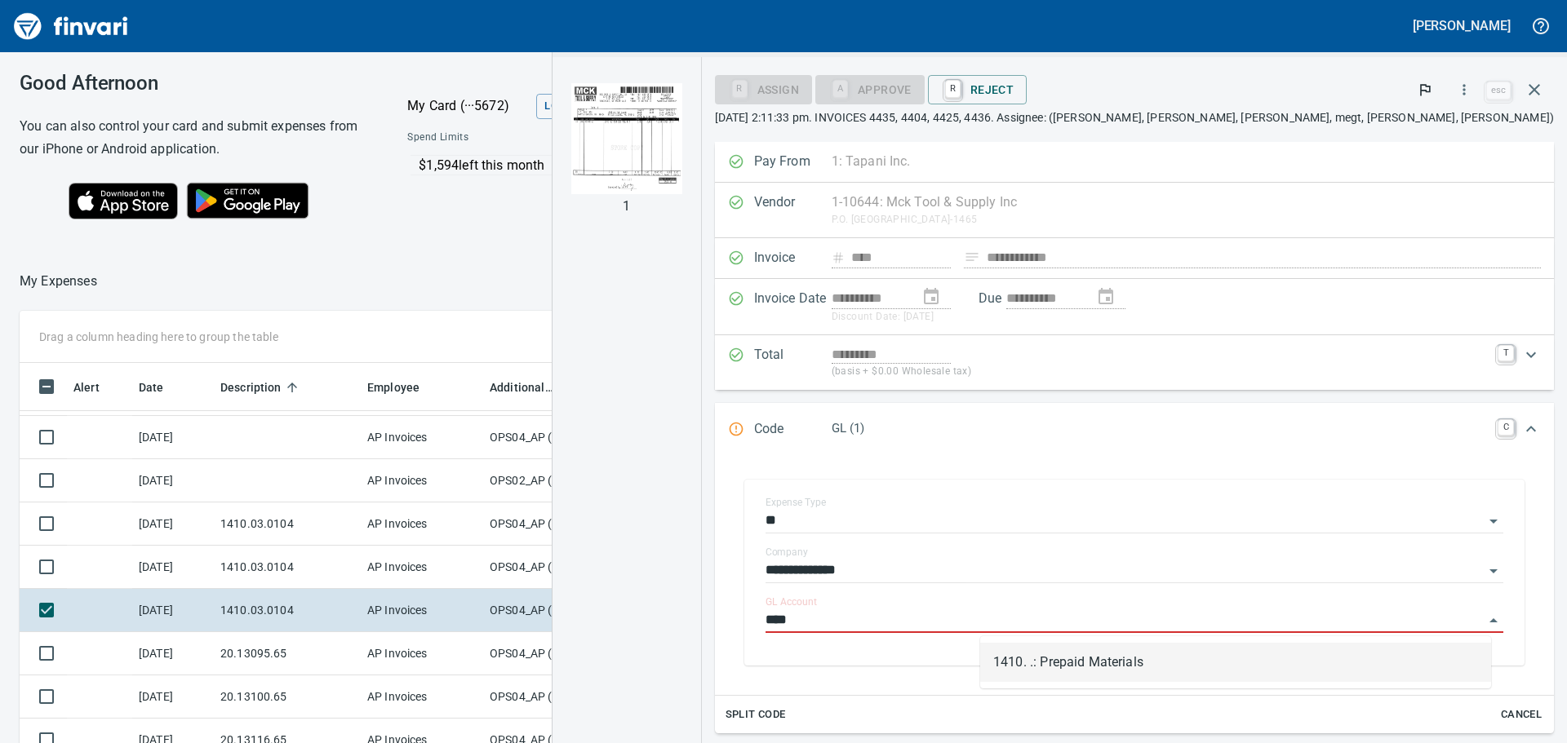
drag, startPoint x: 1056, startPoint y: 672, endPoint x: 887, endPoint y: 153, distance: 545.8
click at [1055, 672] on li "1410. .: Prepaid Materials" at bounding box center [1235, 662] width 511 height 39
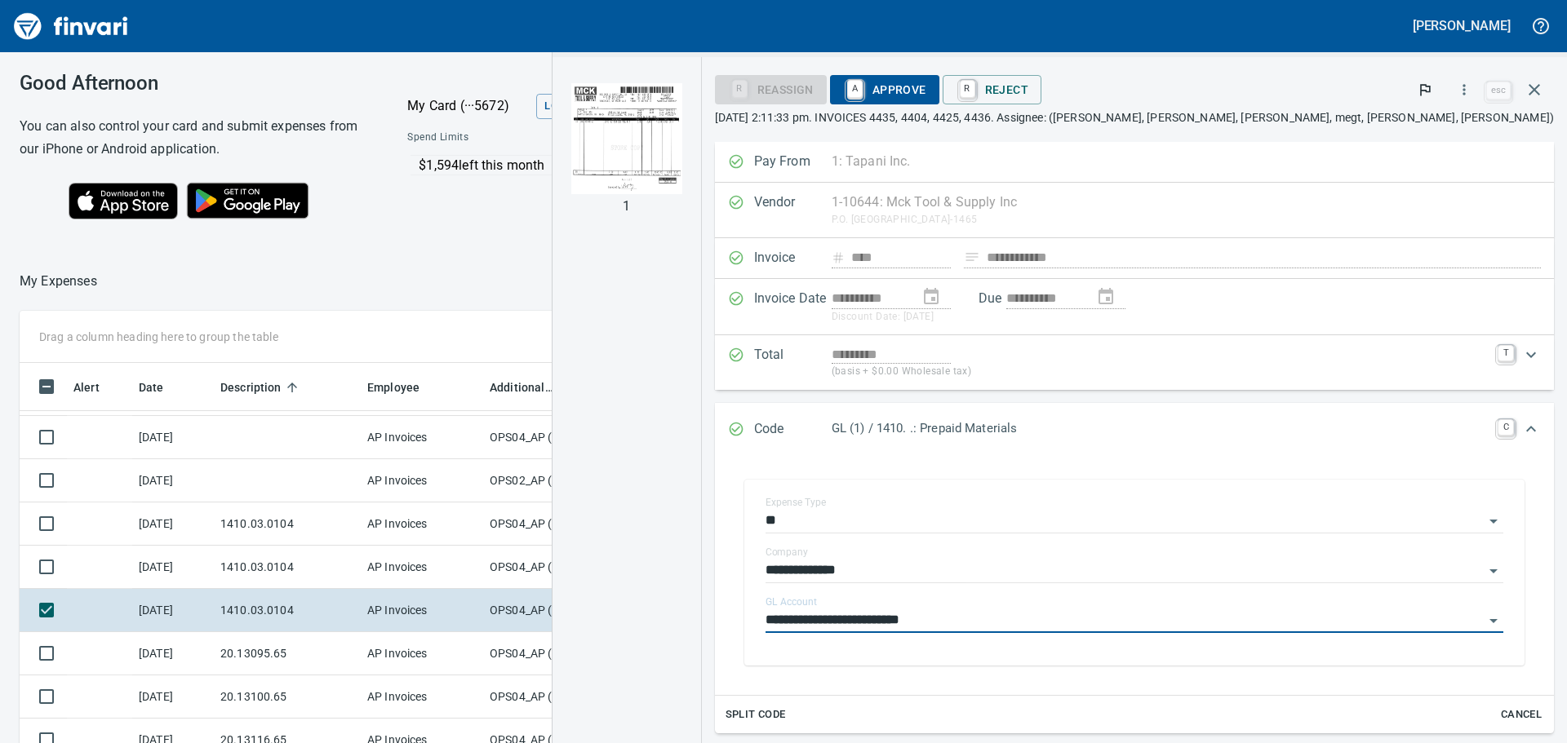
type input "**********"
click at [926, 84] on span "A Approve" at bounding box center [884, 90] width 83 height 28
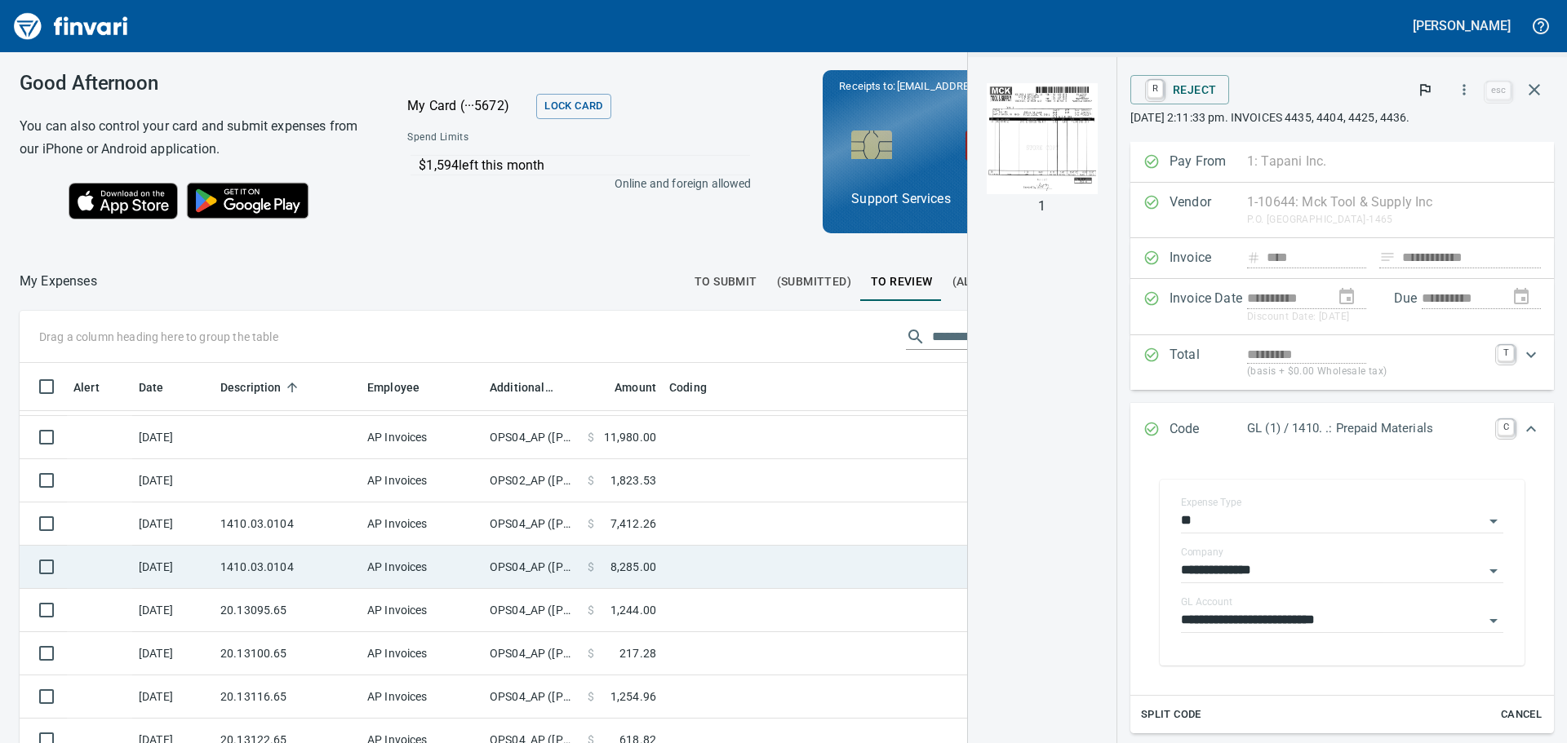
click at [585, 568] on td "$ 8,285.00" at bounding box center [622, 567] width 82 height 43
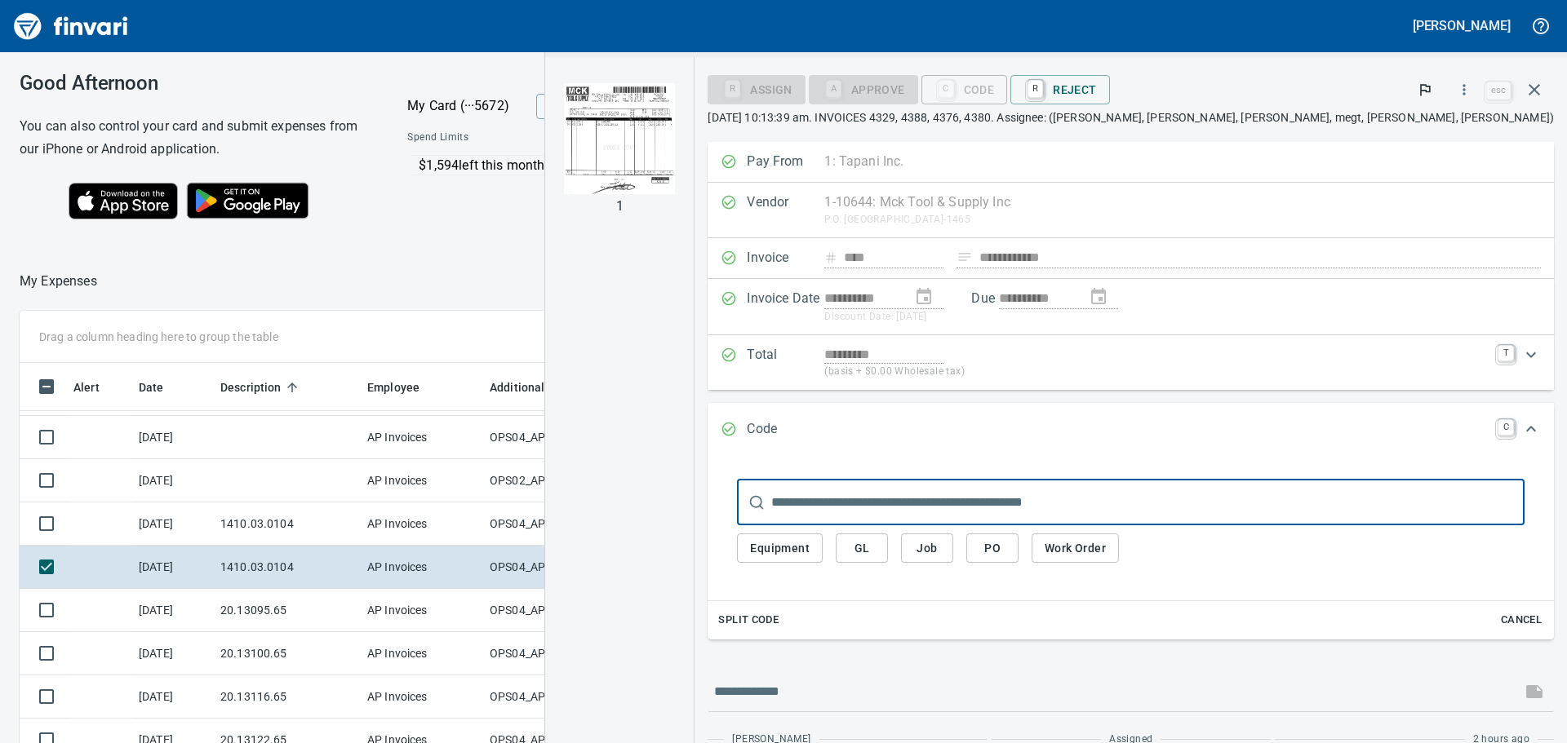
click at [675, 122] on img "button" at bounding box center [619, 138] width 111 height 111
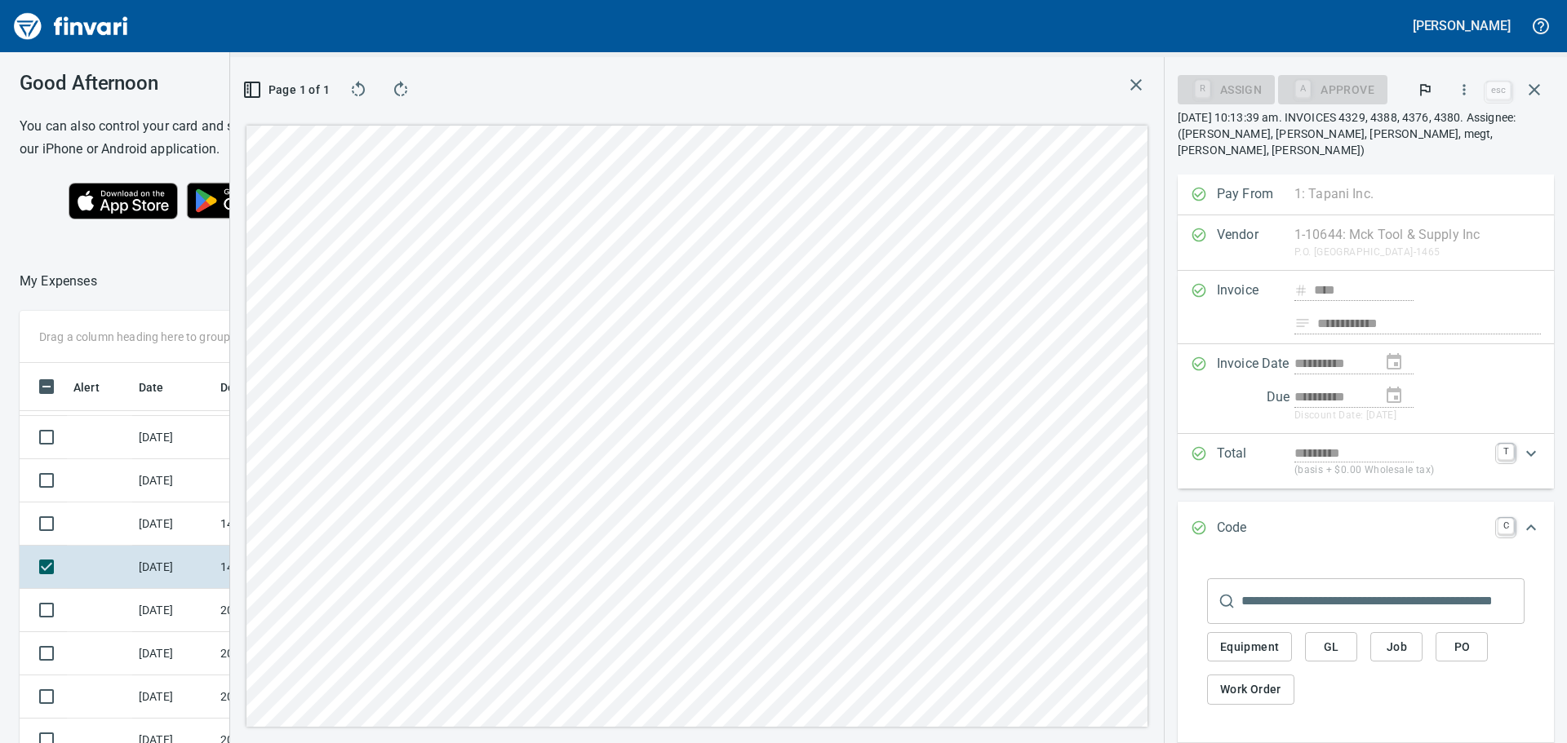
click at [1137, 90] on icon "button" at bounding box center [1136, 85] width 20 height 20
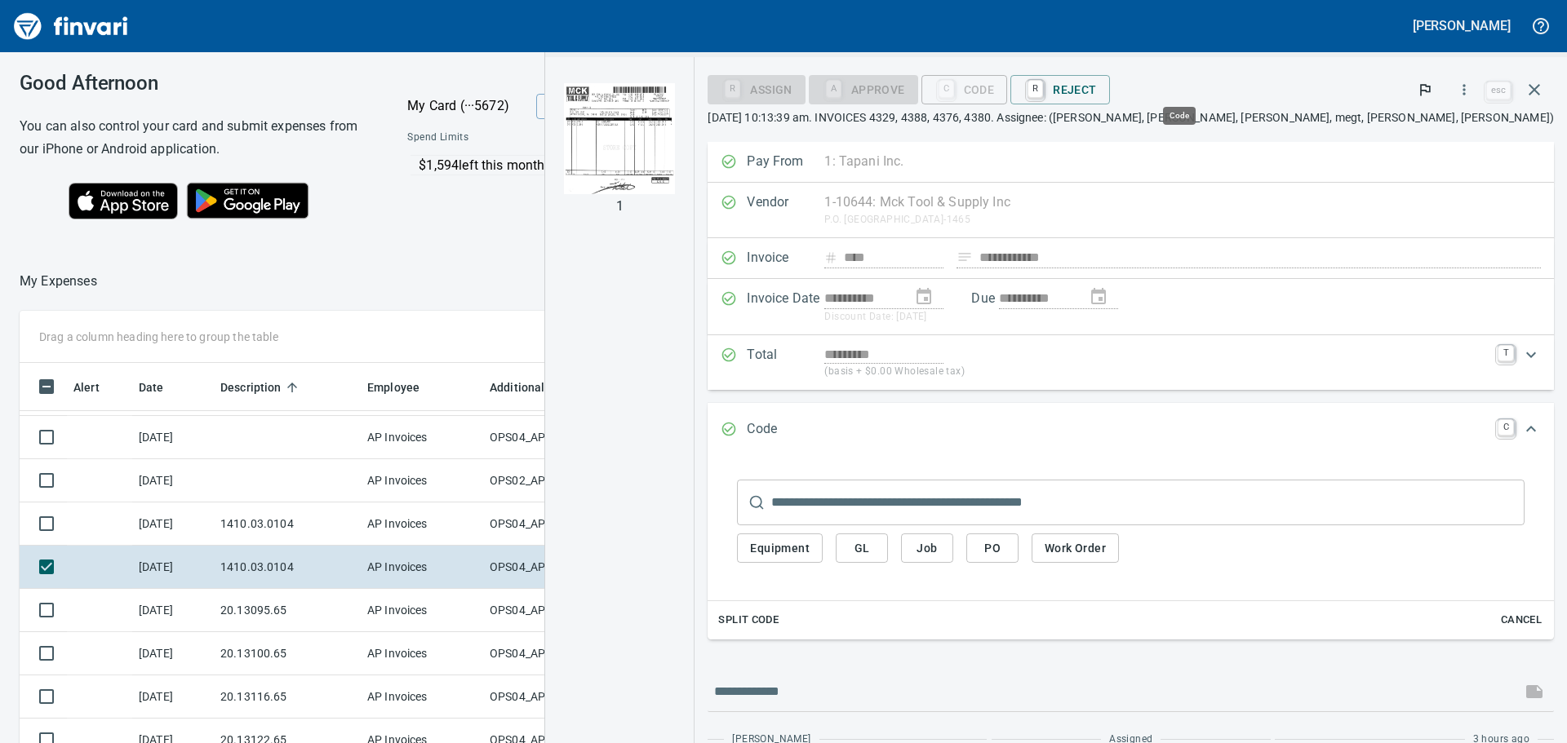
click at [1008, 92] on div "C Code" at bounding box center [964, 89] width 86 height 14
click at [888, 557] on button "GL" at bounding box center [862, 549] width 52 height 30
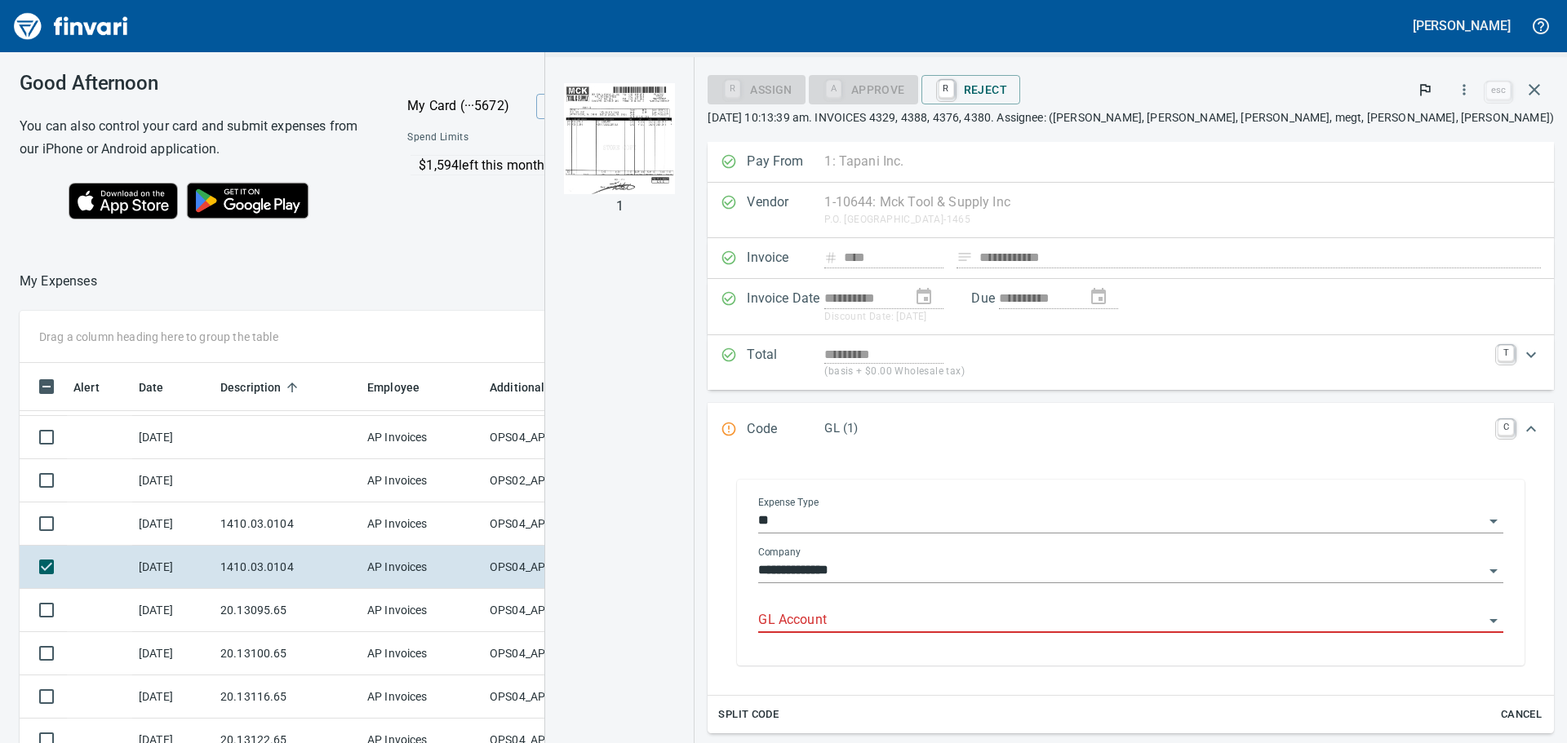
click at [1052, 621] on input "GL Account" at bounding box center [1120, 621] width 725 height 23
click at [1036, 659] on li "1410. .: Prepaid Materials" at bounding box center [1231, 662] width 517 height 39
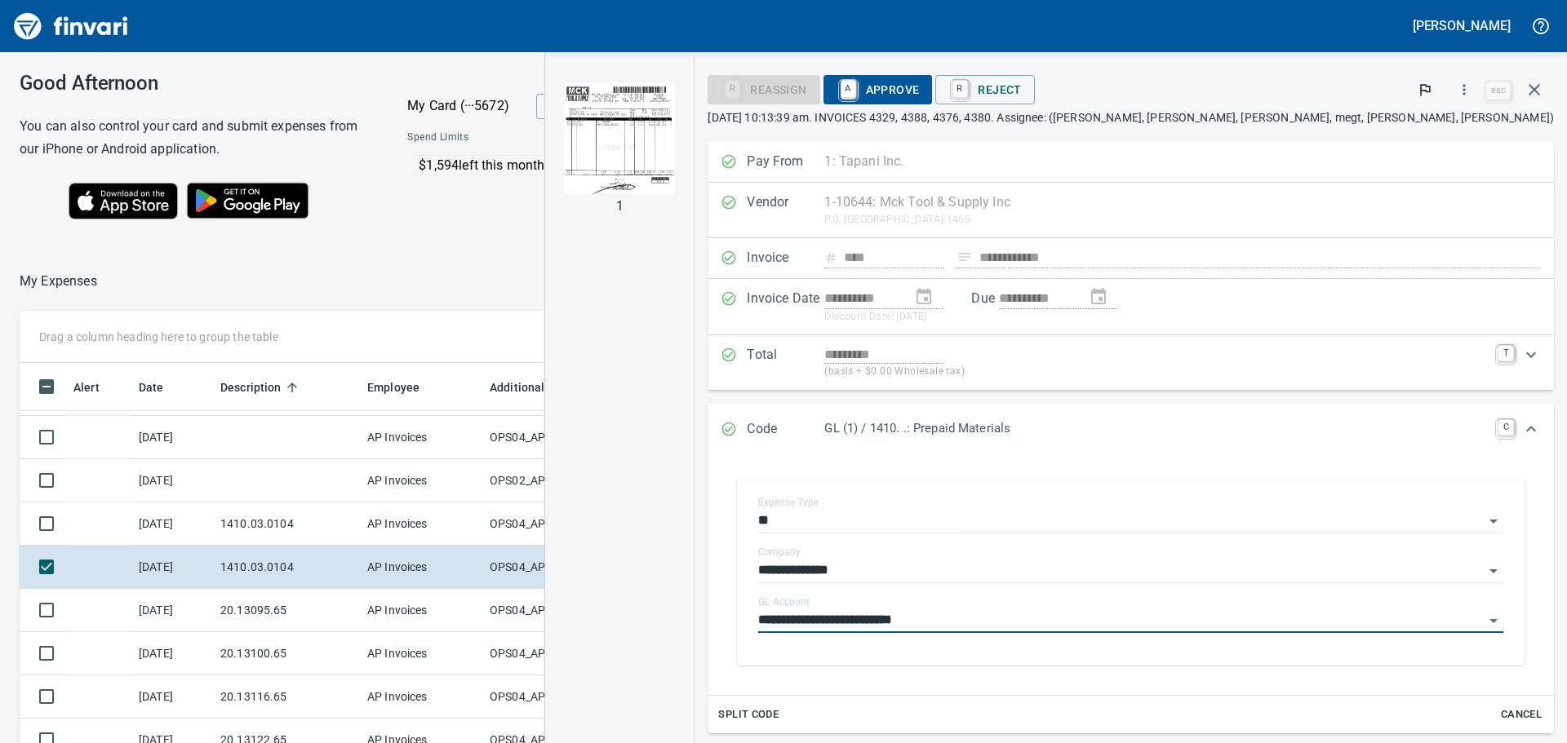
type input "**********"
click at [920, 90] on span "A Approve" at bounding box center [877, 90] width 83 height 28
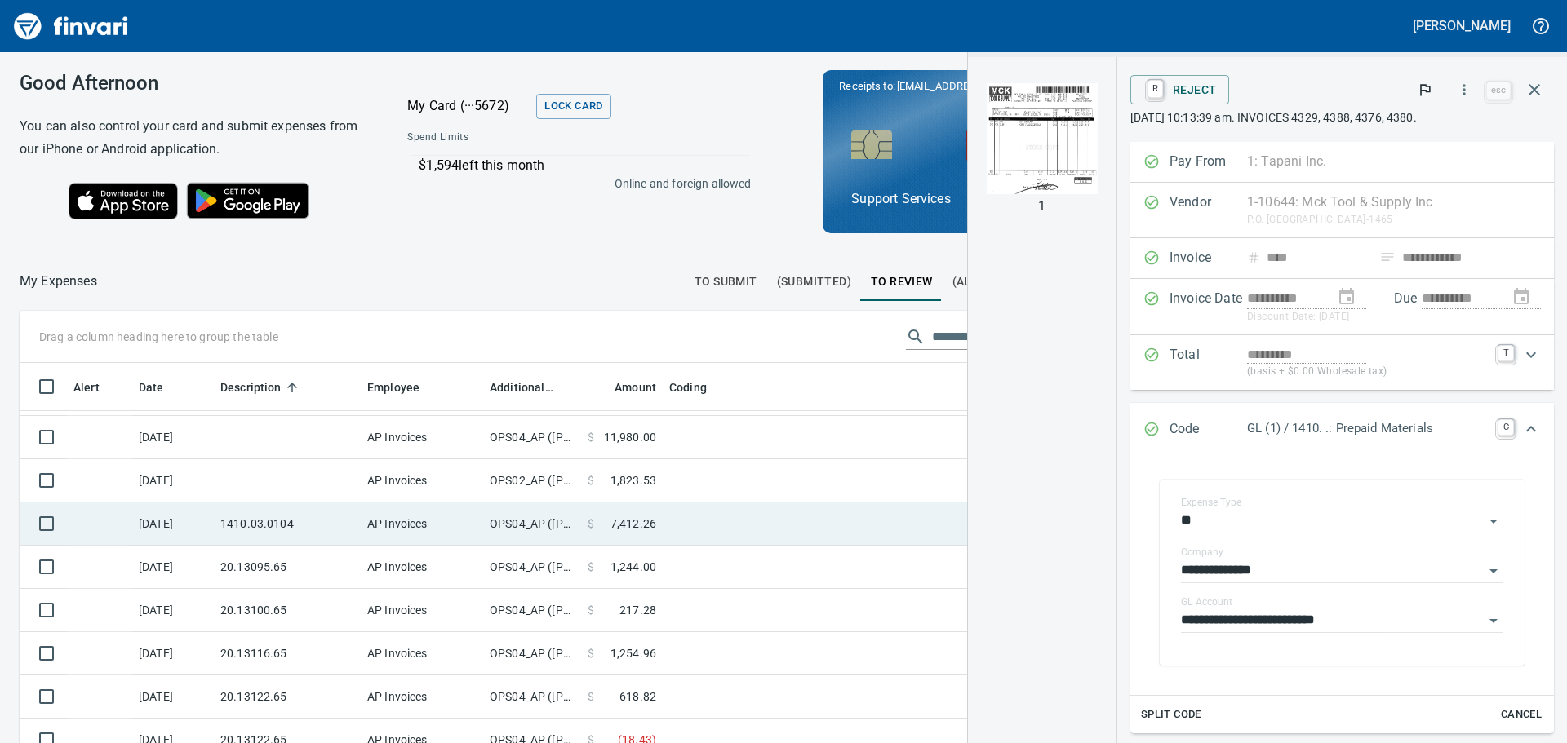
click at [615, 519] on span "7,412.26" at bounding box center [633, 524] width 46 height 16
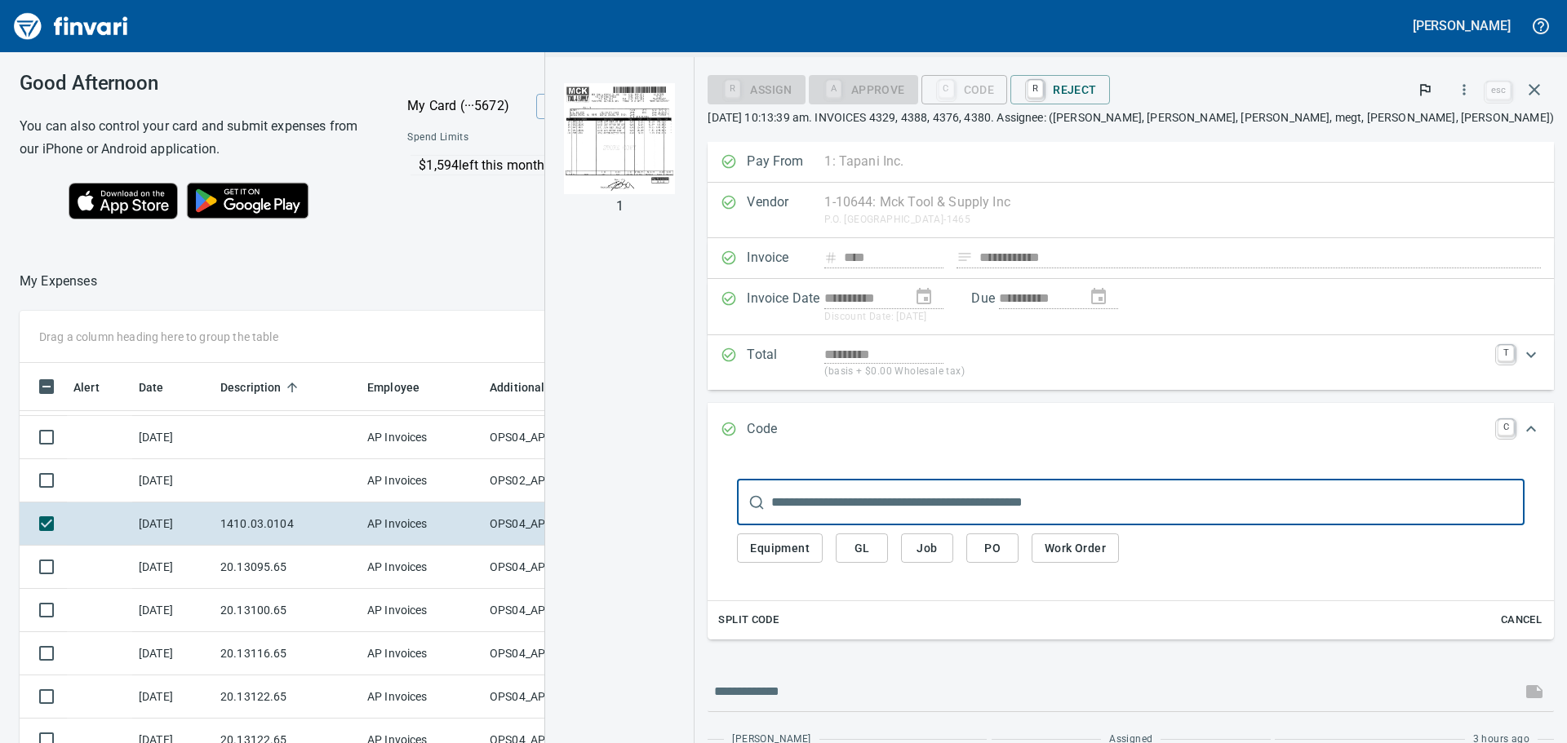
click at [675, 123] on img "button" at bounding box center [619, 138] width 111 height 111
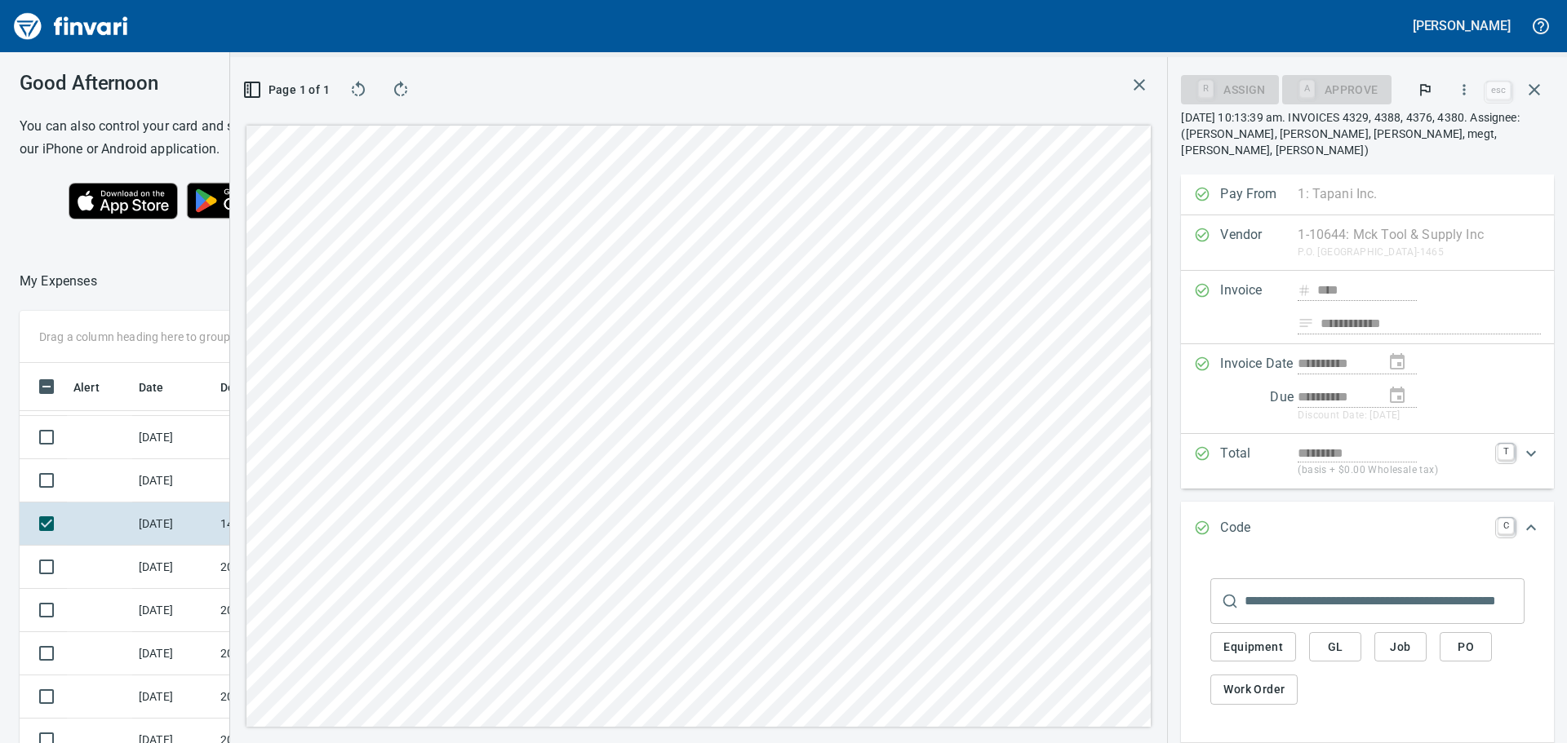
click at [1136, 87] on icon "button" at bounding box center [1139, 85] width 20 height 20
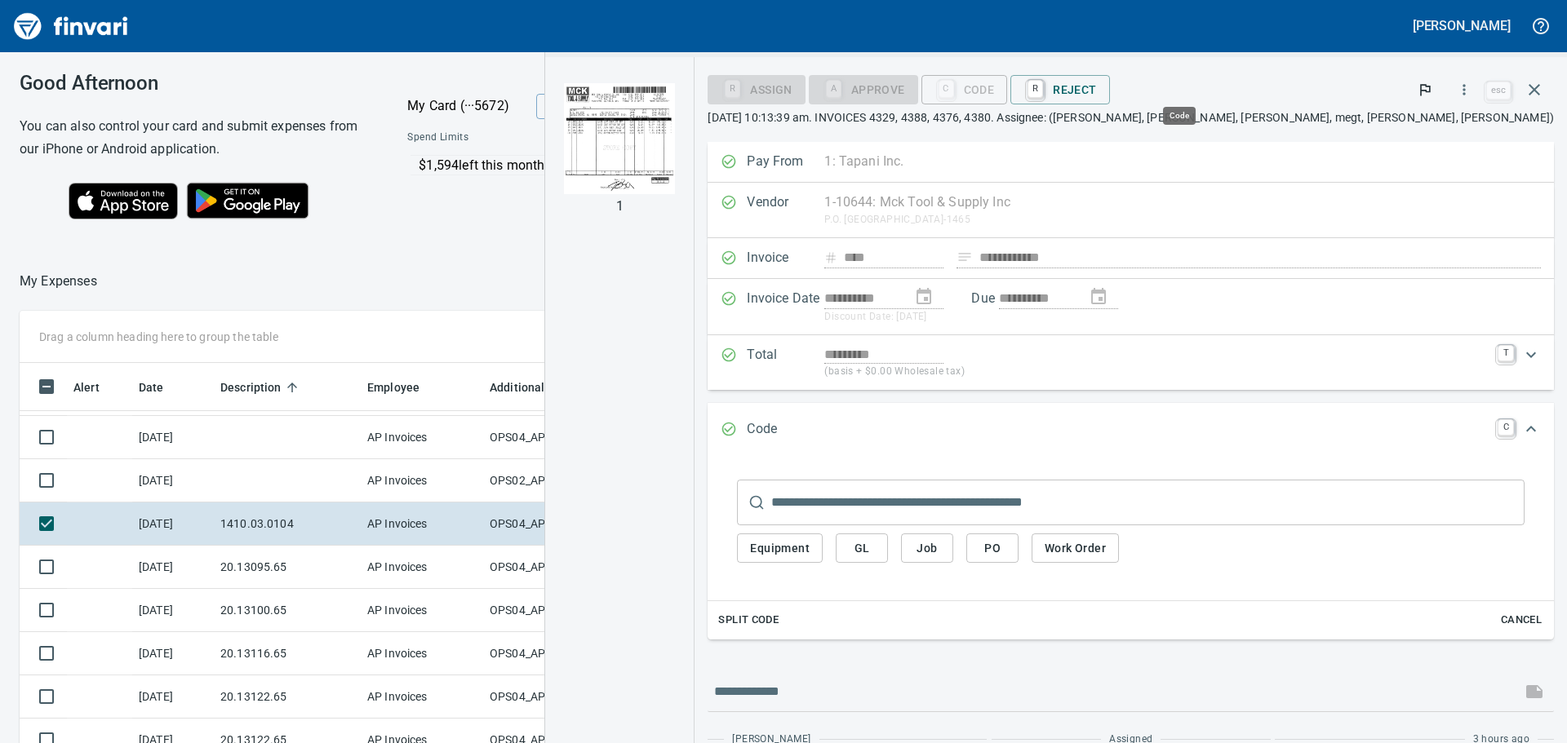
click at [1008, 87] on div "C Code" at bounding box center [964, 89] width 86 height 14
click at [875, 549] on span "GL" at bounding box center [862, 549] width 26 height 20
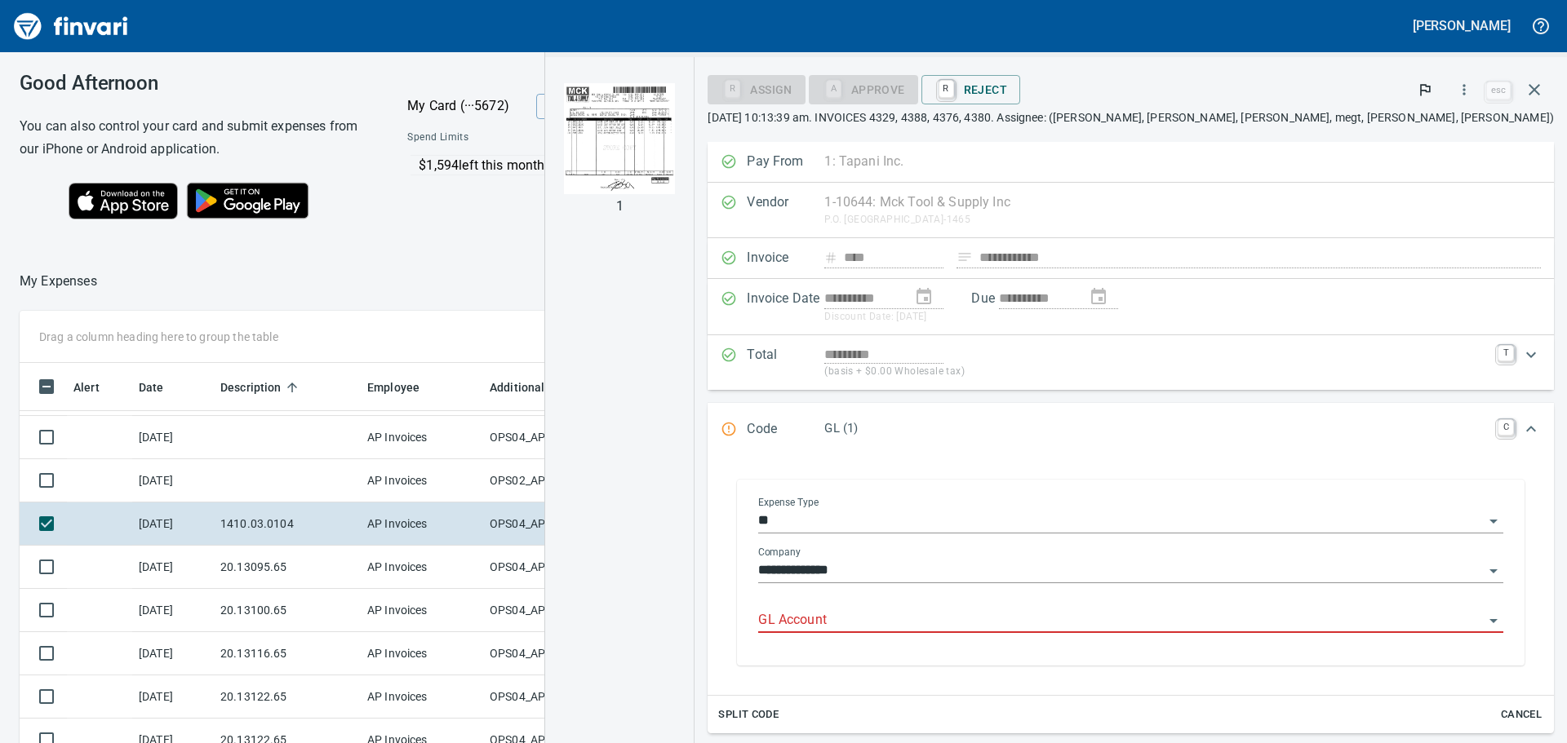
click at [1028, 632] on div at bounding box center [1130, 622] width 745 height 24
click at [1062, 659] on li "1410. .: Prepaid Materials" at bounding box center [1231, 662] width 517 height 39
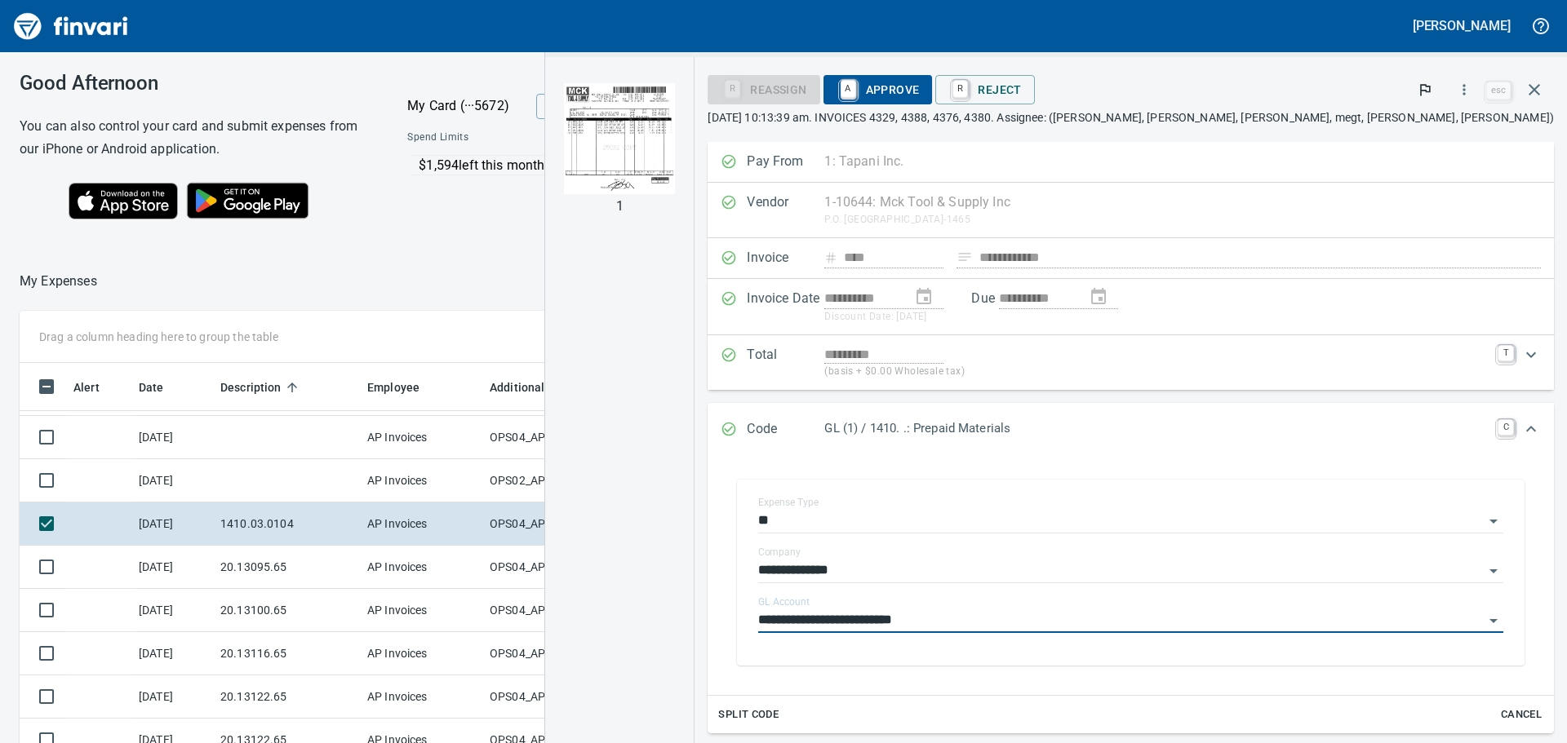
type input "**********"
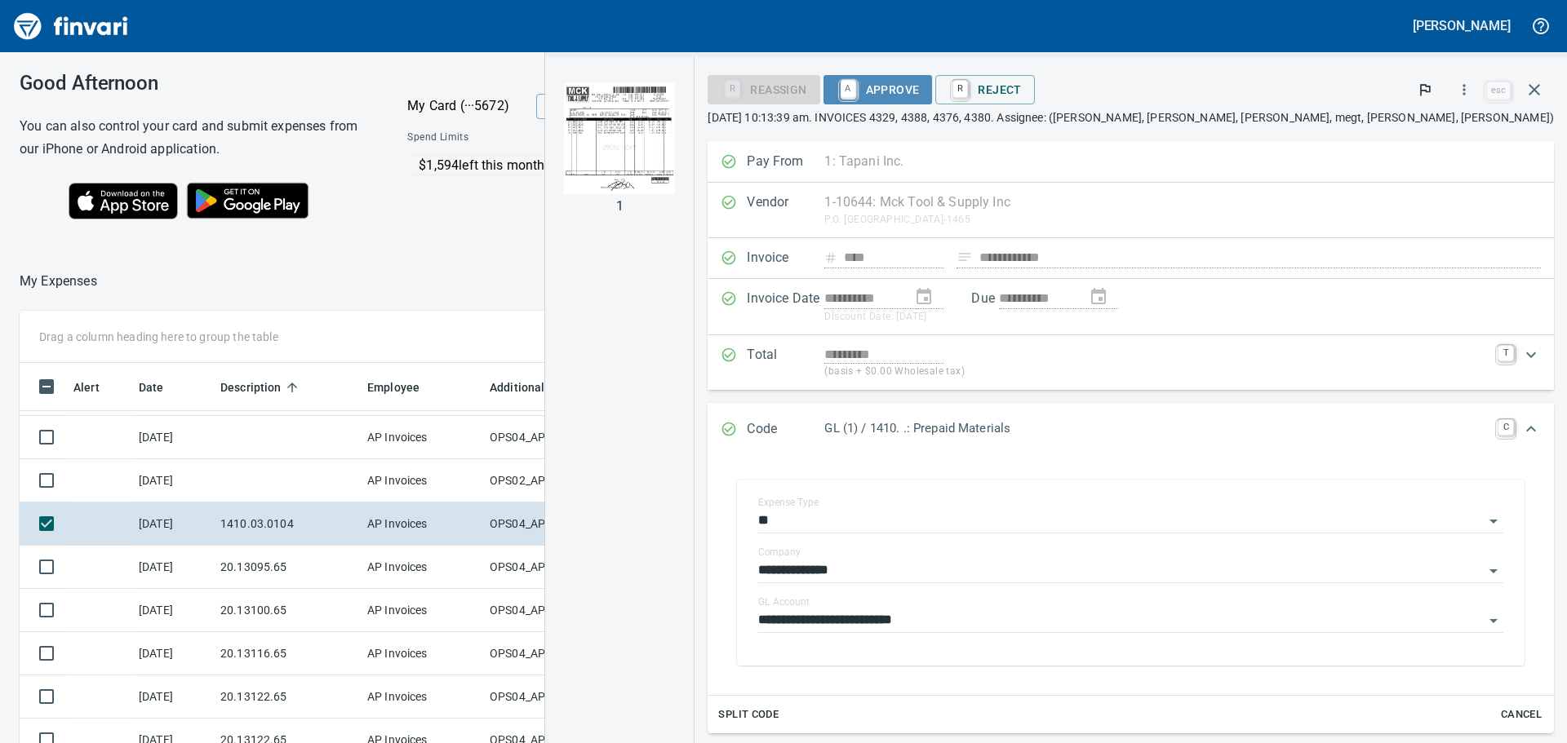
click at [920, 81] on span "A Approve" at bounding box center [877, 90] width 83 height 28
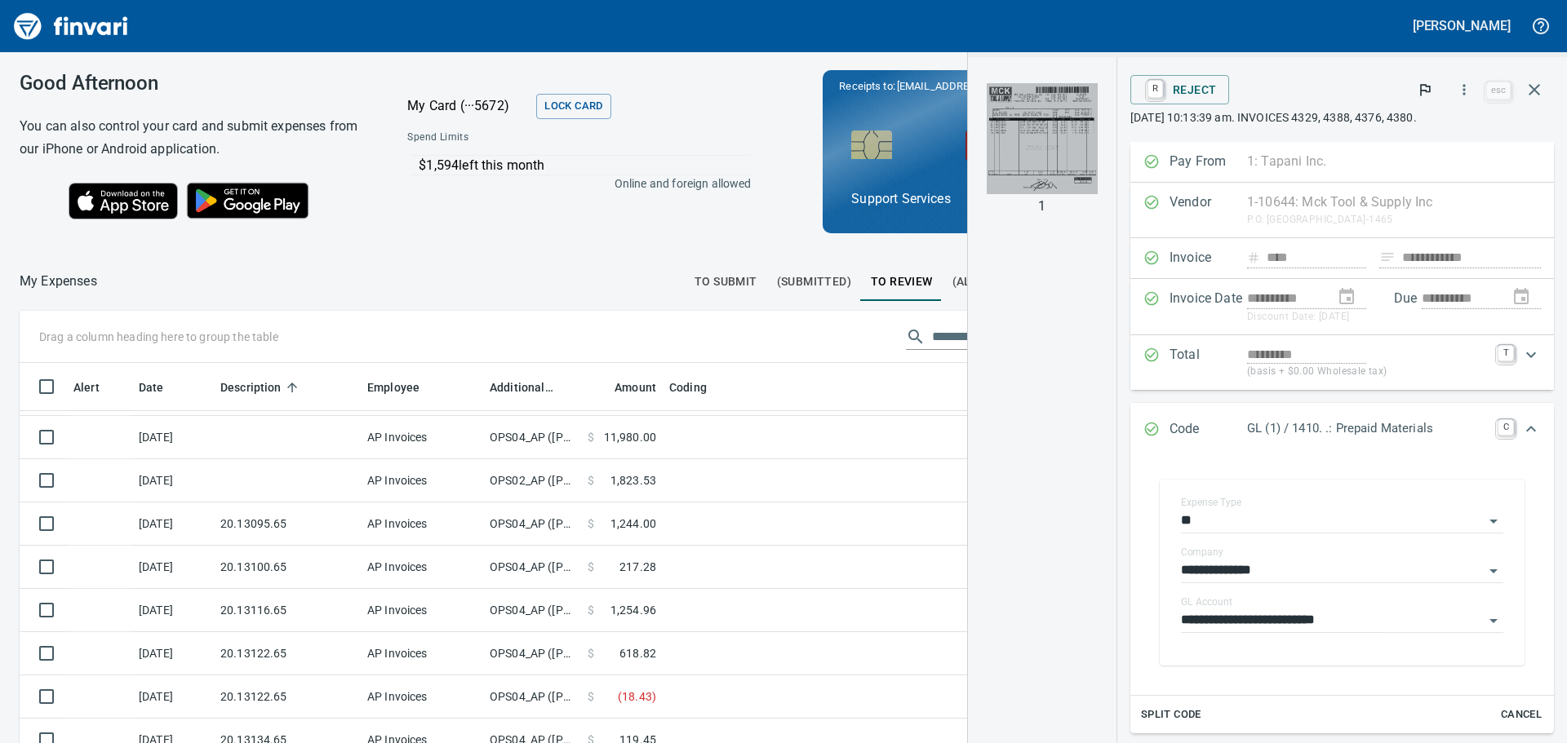
click at [987, 130] on img "button" at bounding box center [1042, 138] width 111 height 111
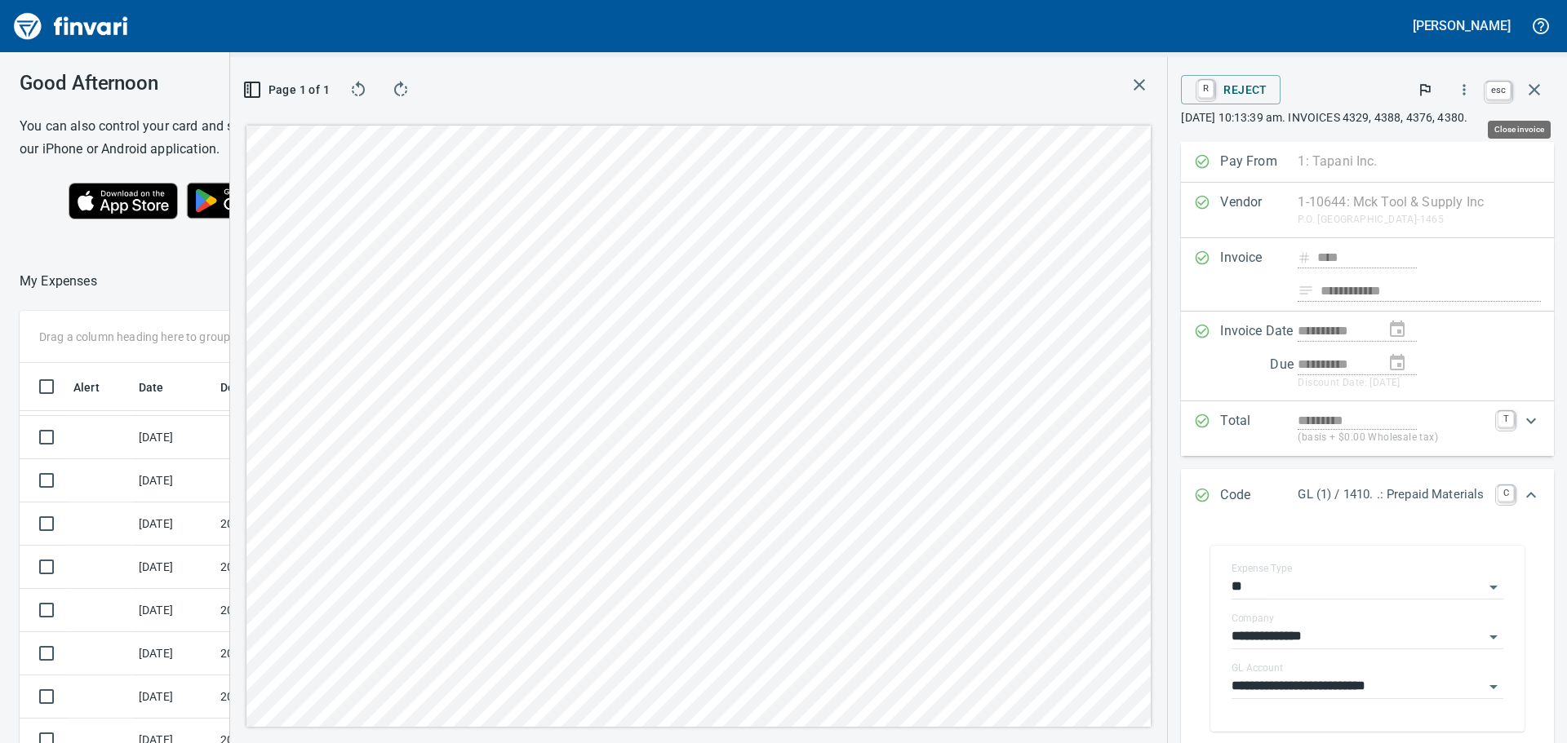
click at [1539, 93] on icon "button" at bounding box center [1534, 90] width 20 height 20
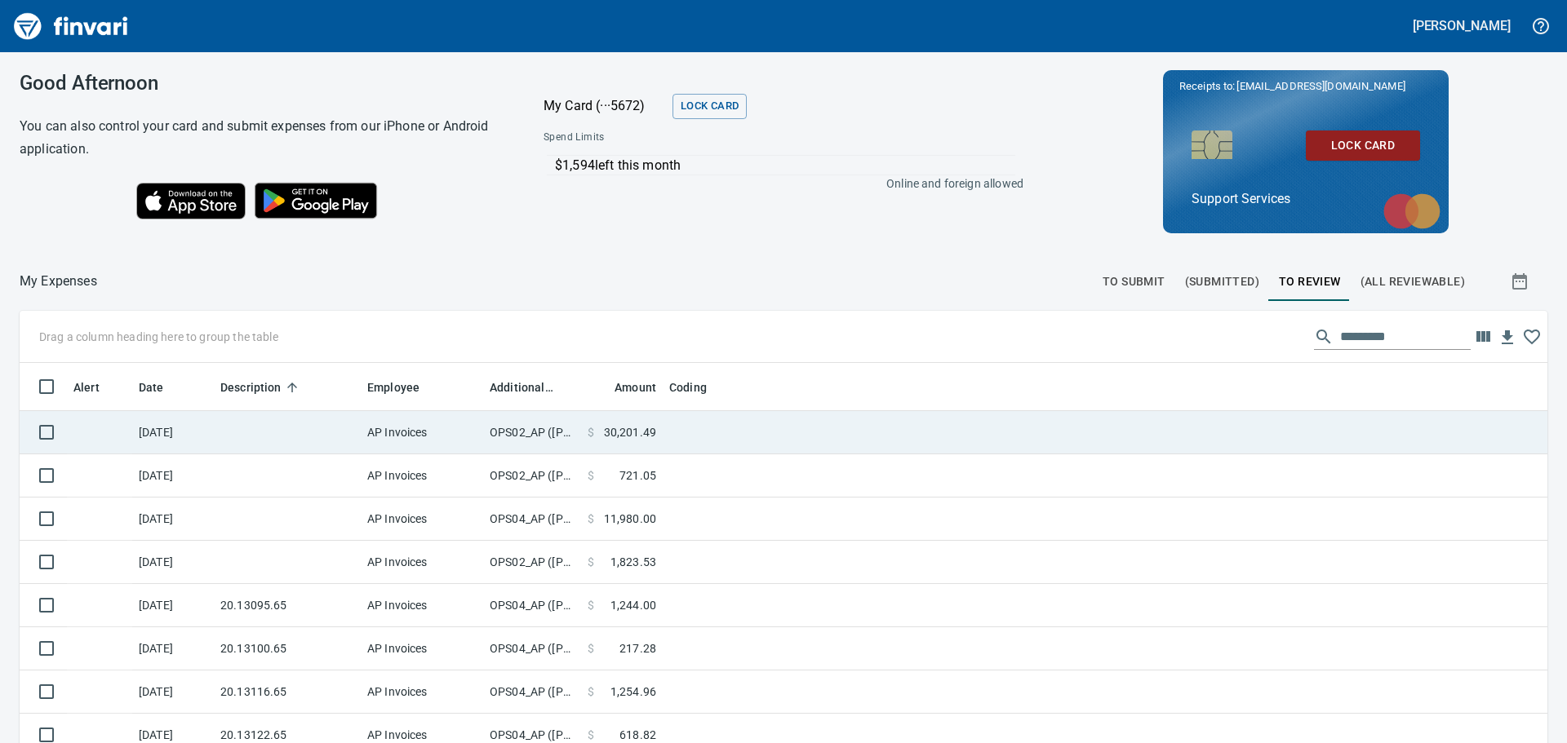
click at [713, 443] on td at bounding box center [867, 432] width 408 height 43
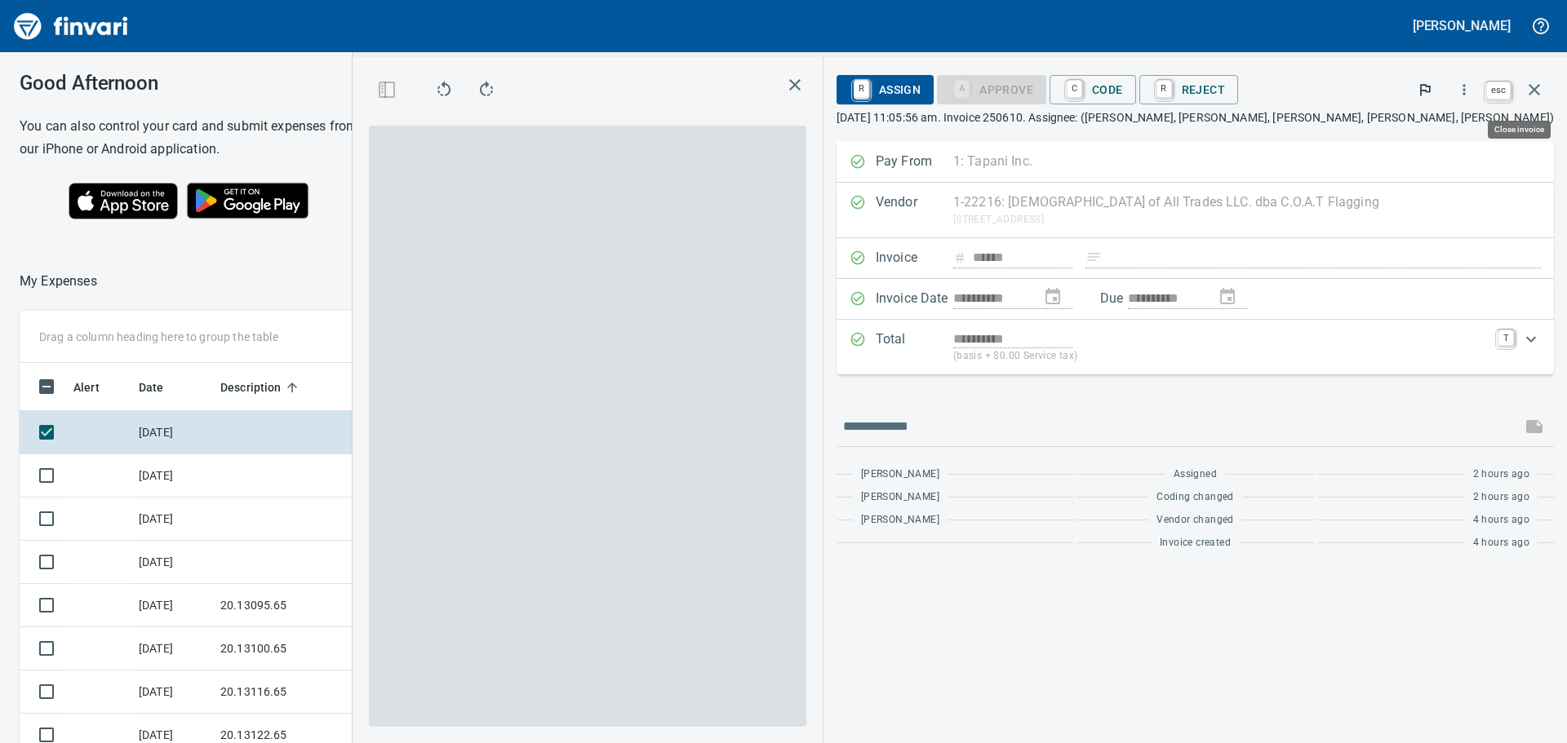
scroll to position [552, 1083]
click at [1530, 86] on icon "button" at bounding box center [1533, 89] width 11 height 11
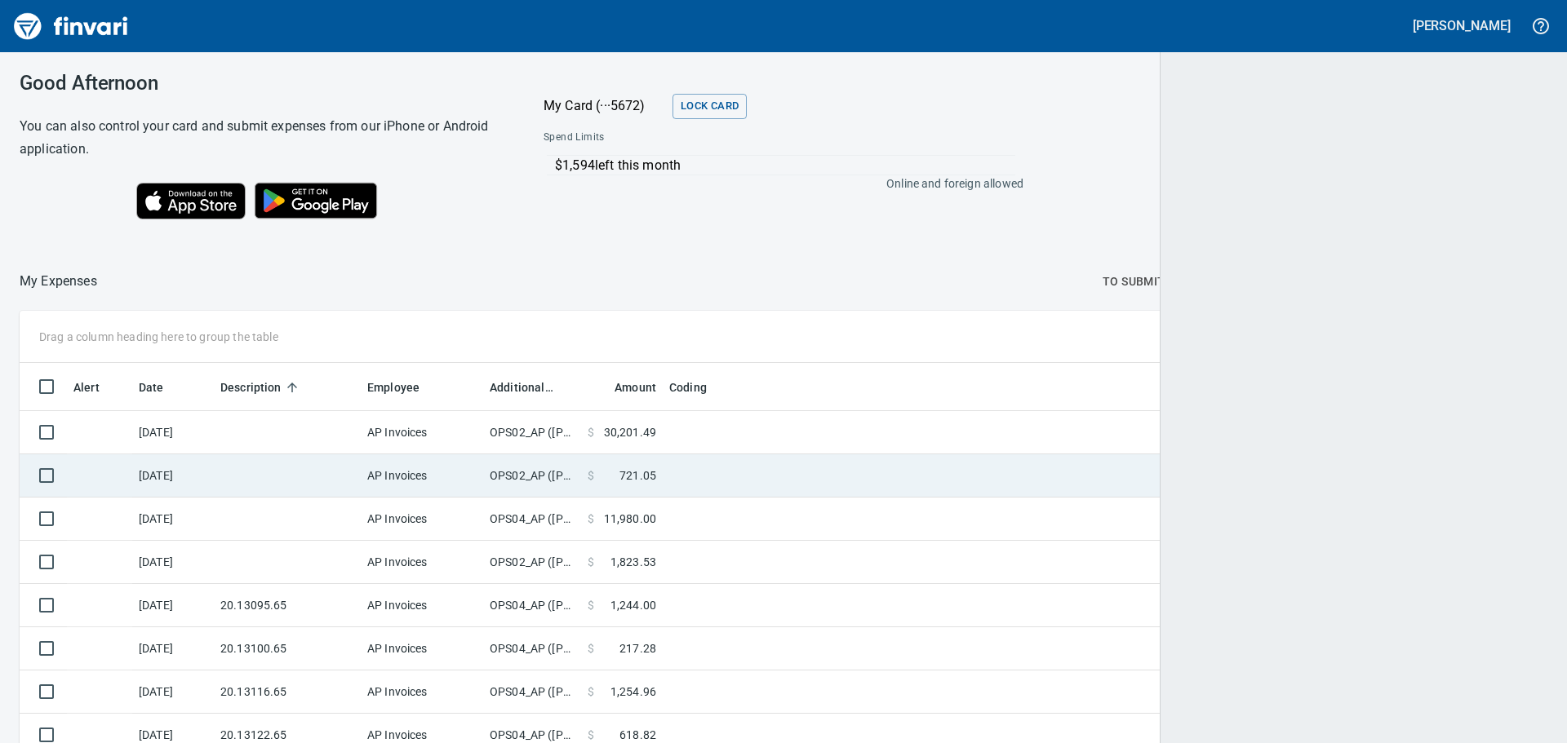
scroll to position [2, 2]
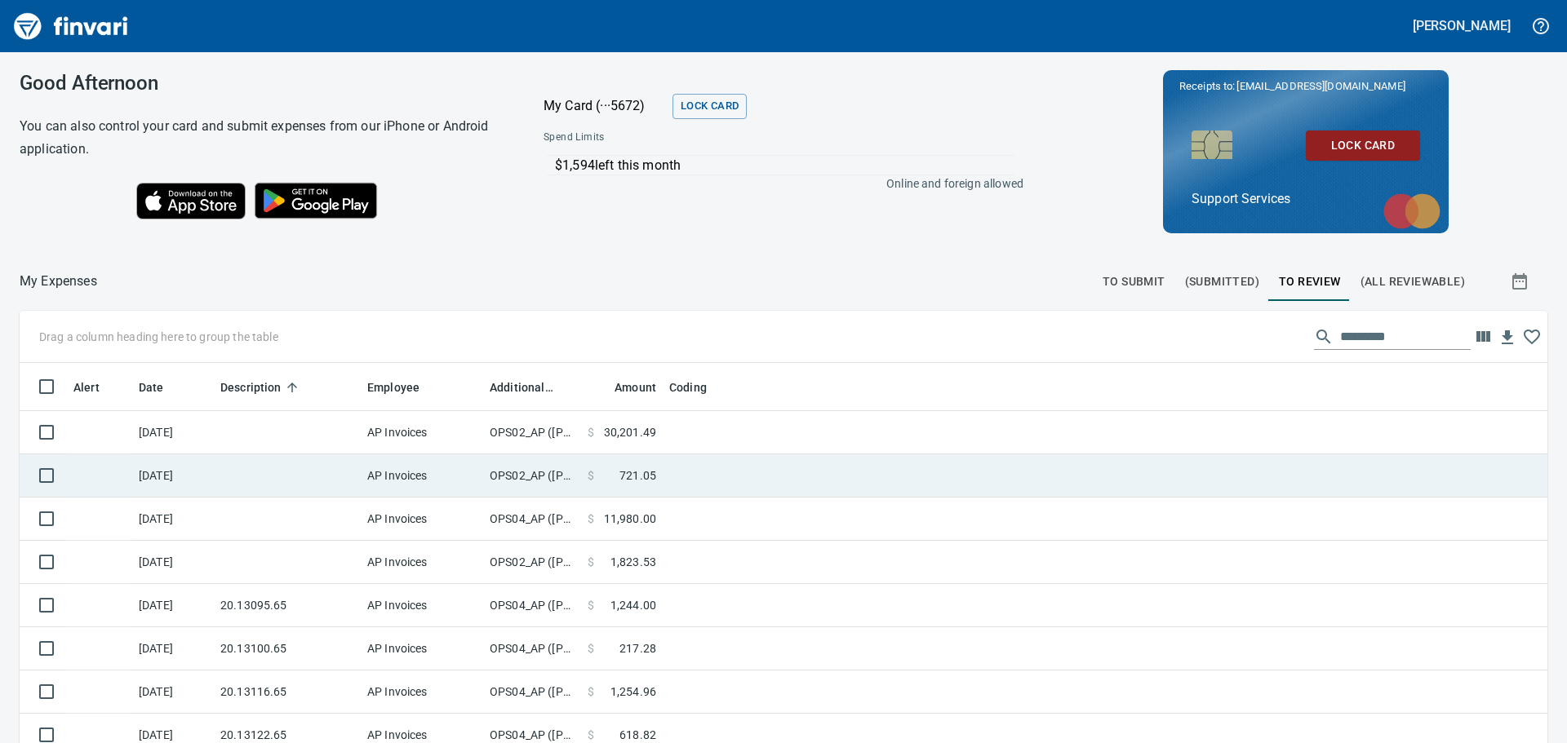
click at [773, 493] on td at bounding box center [867, 476] width 408 height 43
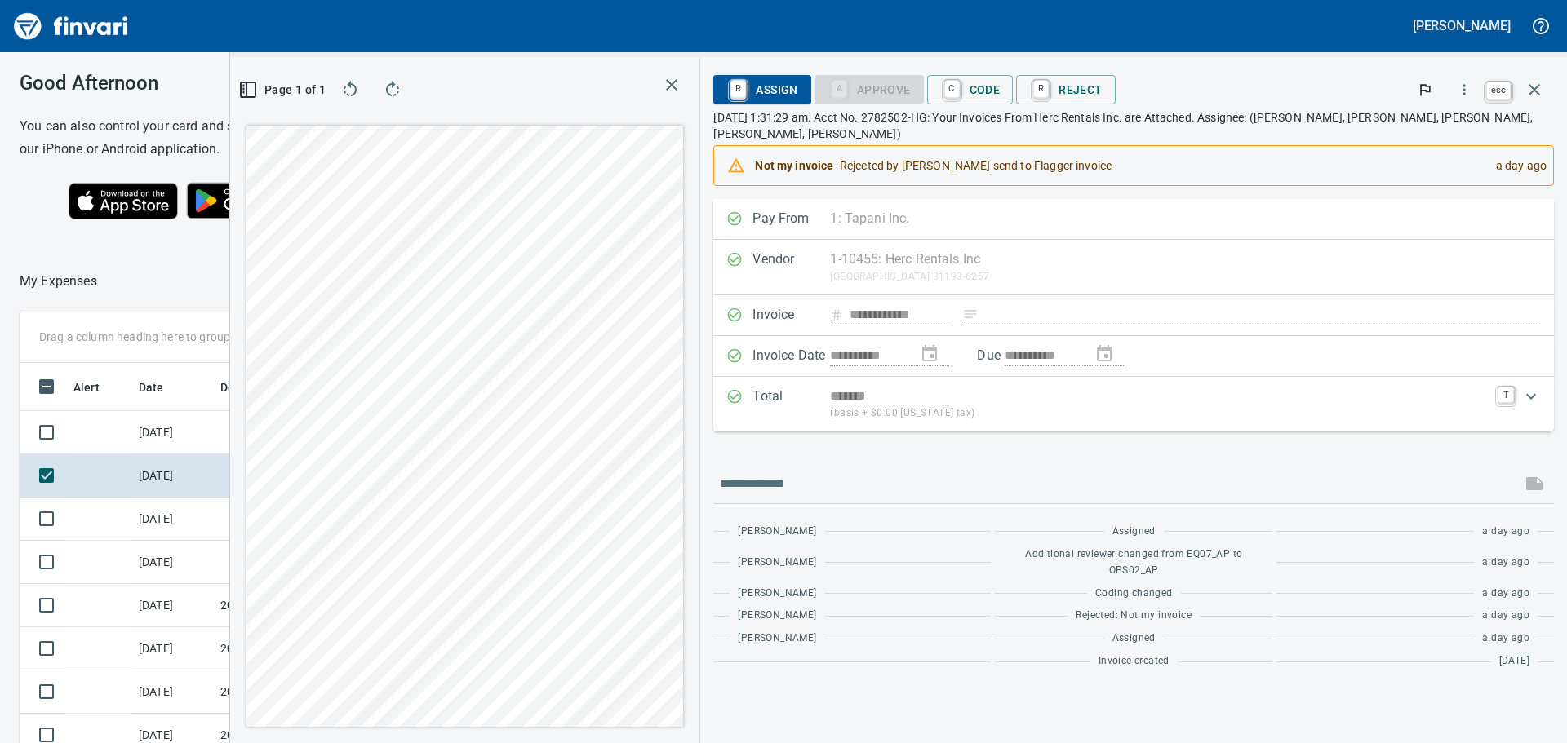
scroll to position [552, 1083]
click at [1527, 86] on icon "button" at bounding box center [1534, 90] width 20 height 20
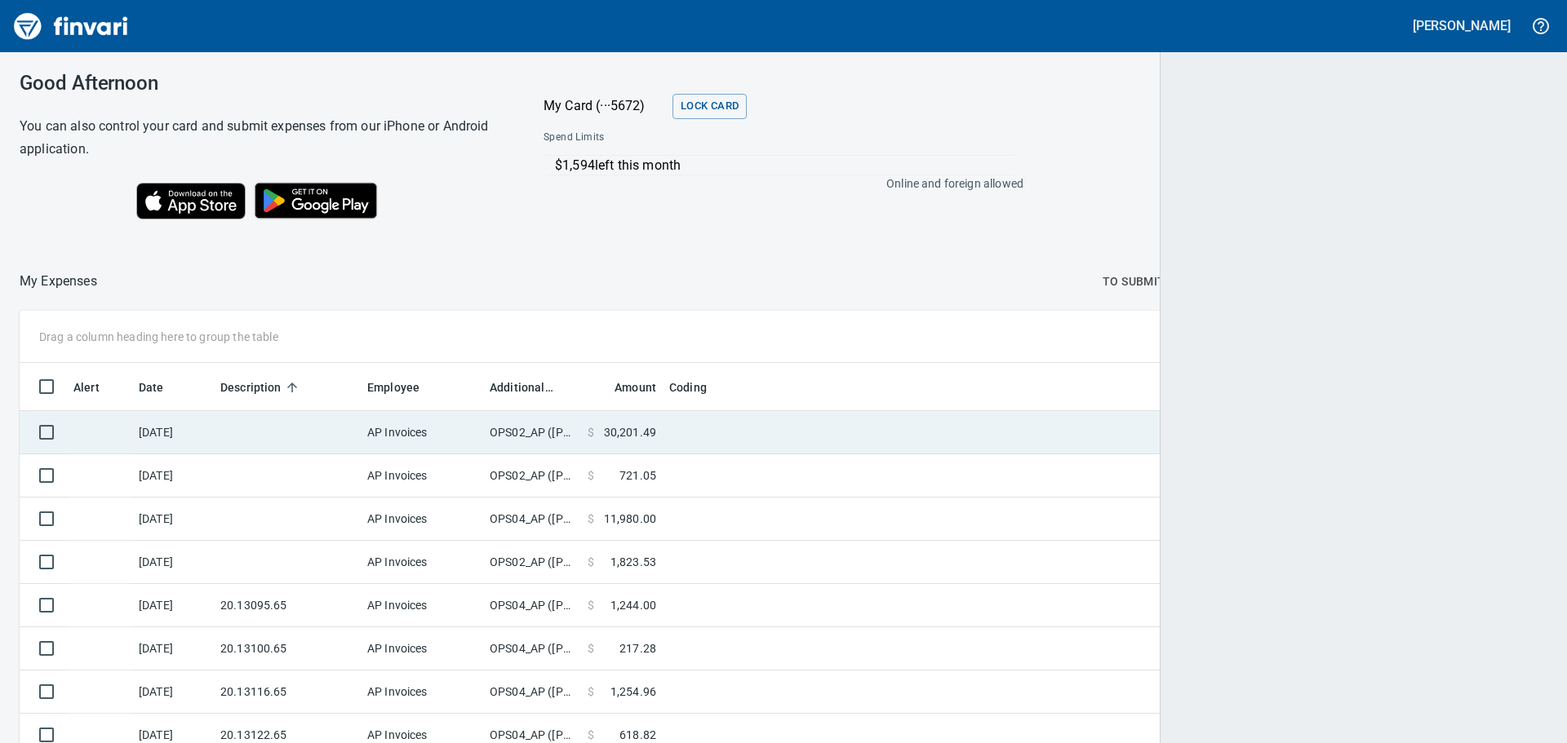
scroll to position [552, 1491]
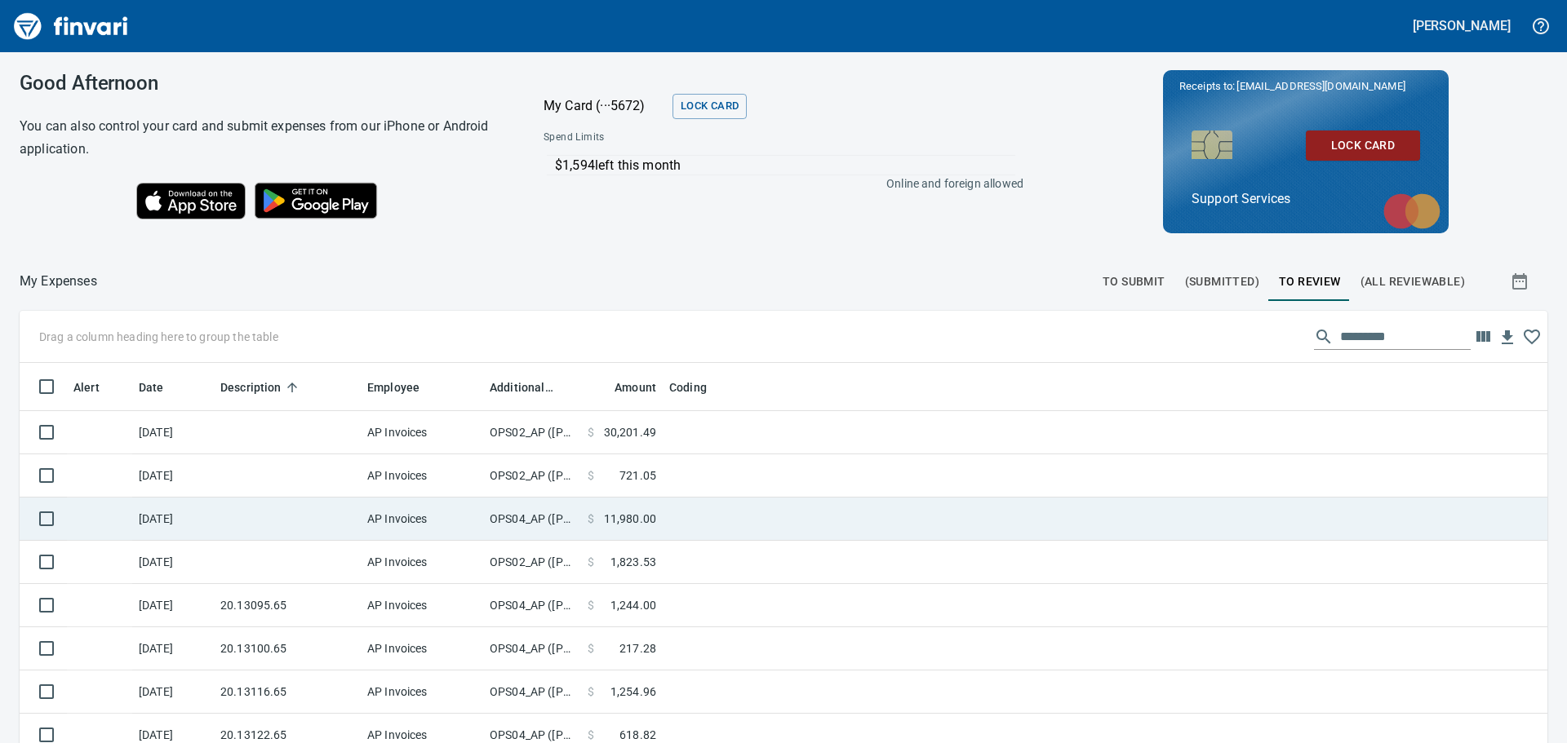
click at [348, 512] on td at bounding box center [287, 519] width 147 height 43
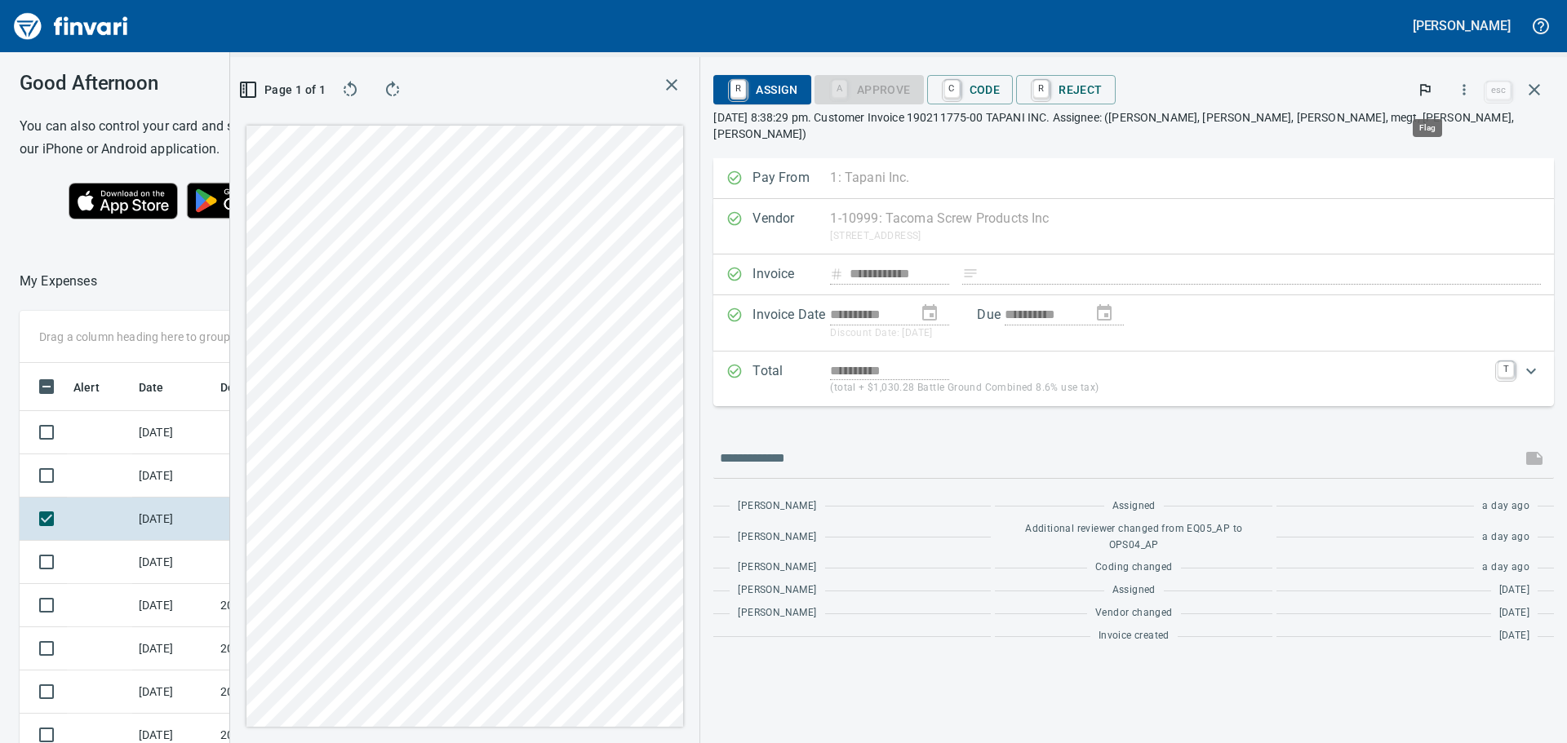
scroll to position [552, 1083]
click at [1013, 89] on button "C Code" at bounding box center [970, 89] width 86 height 29
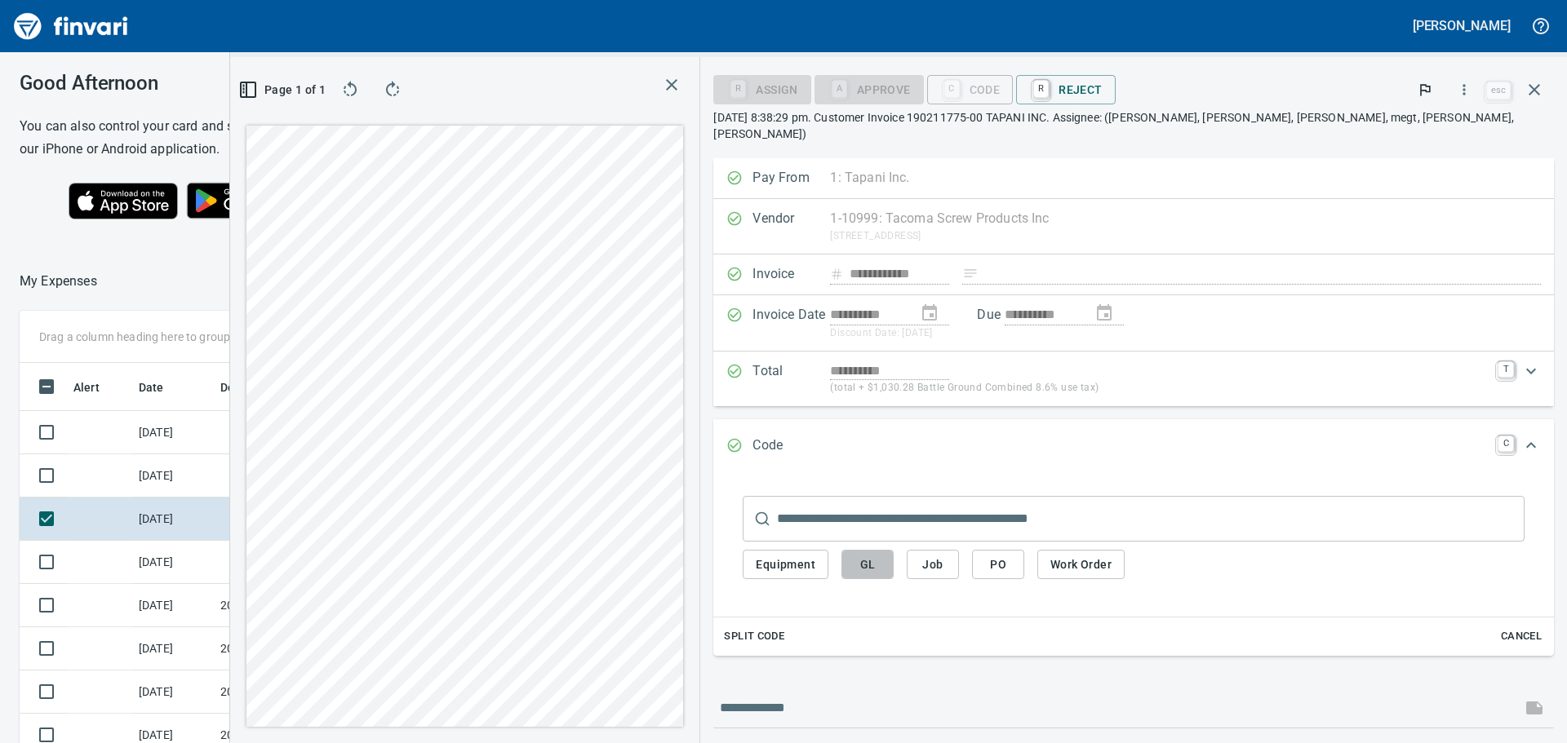
click at [880, 555] on span "GL" at bounding box center [867, 565] width 26 height 20
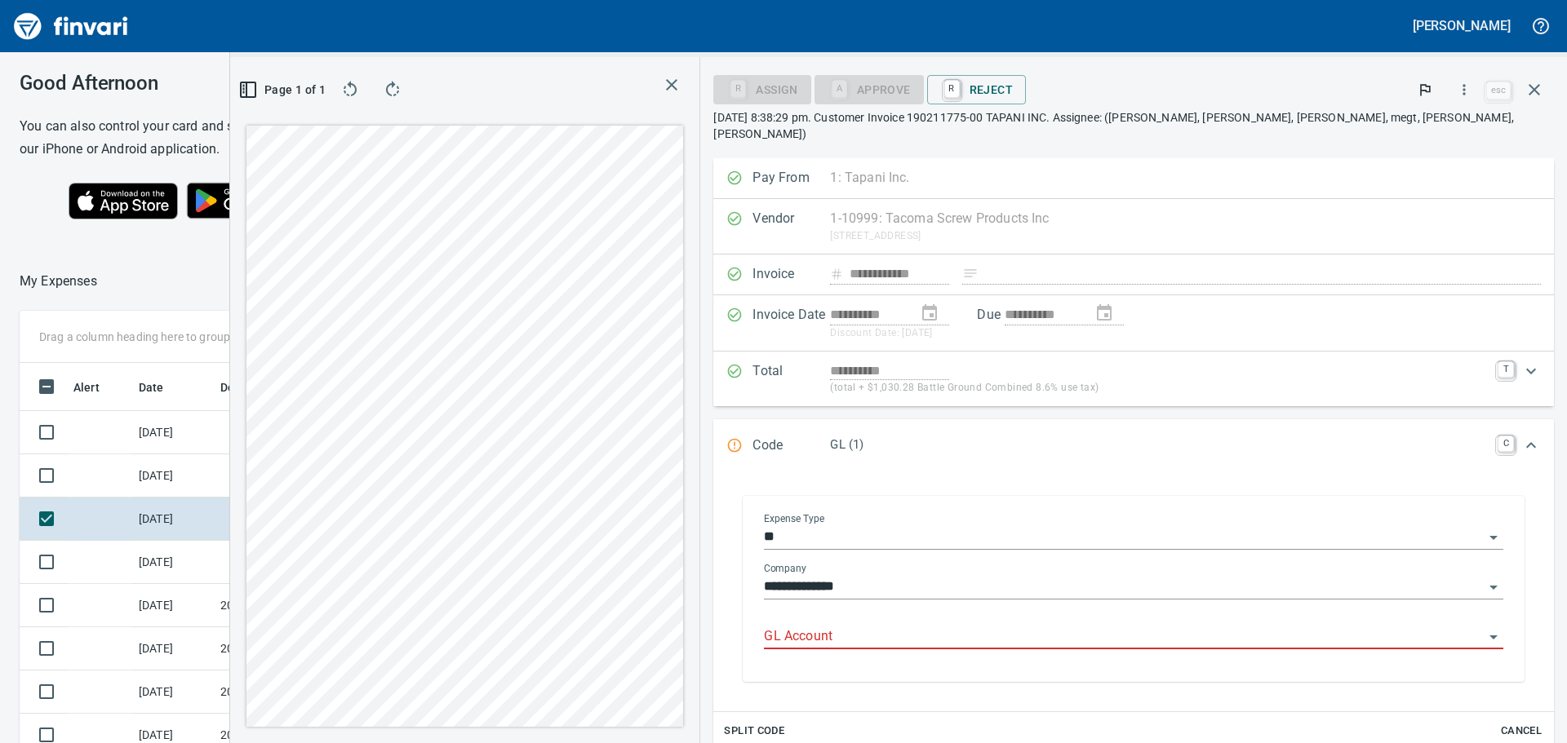
click at [1007, 626] on input "GL Account" at bounding box center [1124, 637] width 720 height 23
drag, startPoint x: 1012, startPoint y: 672, endPoint x: 969, endPoint y: 526, distance: 152.9
click at [1009, 667] on li "1410. .: Prepaid Materials" at bounding box center [1209, 662] width 563 height 39
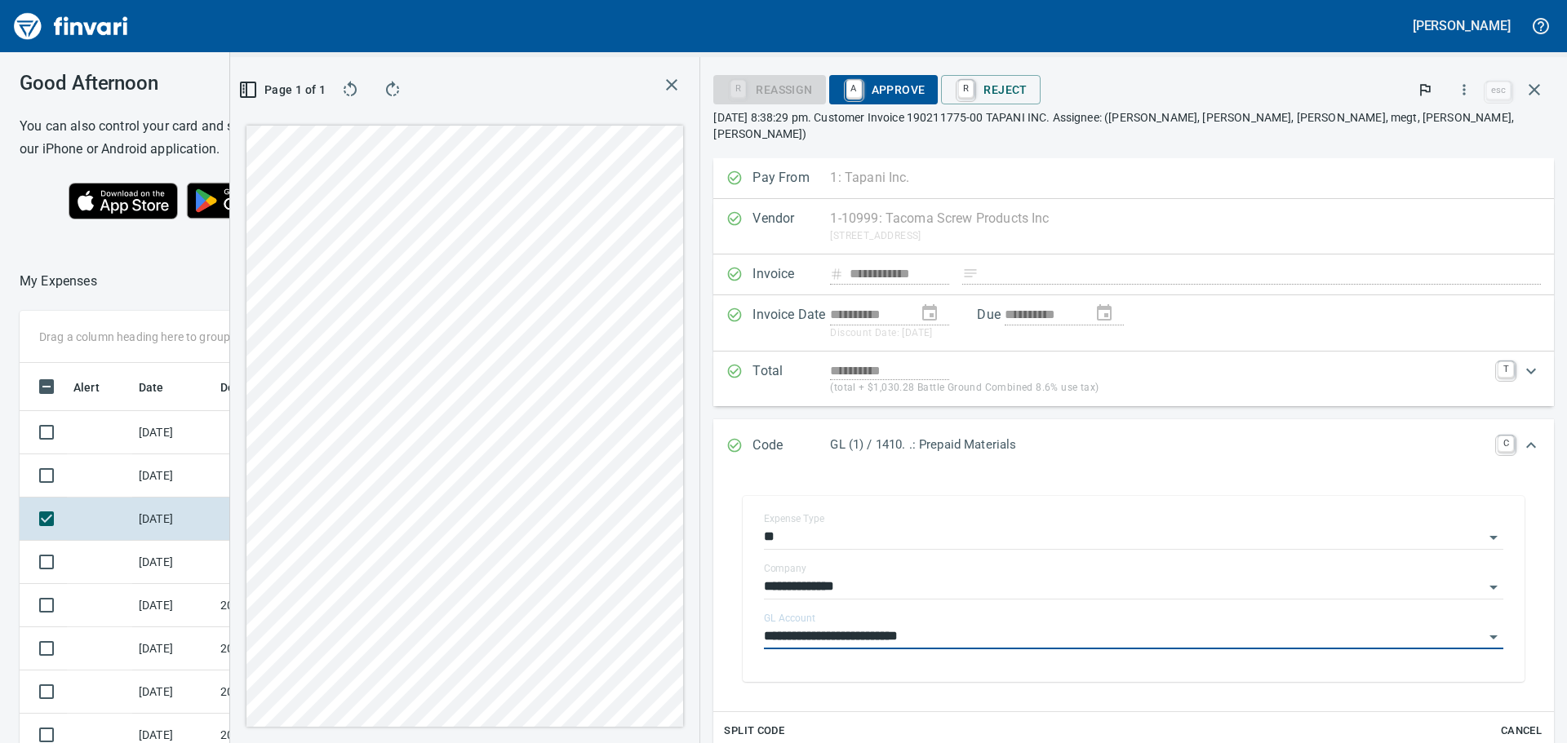
type input "**********"
click at [925, 86] on span "A Approve" at bounding box center [883, 90] width 83 height 28
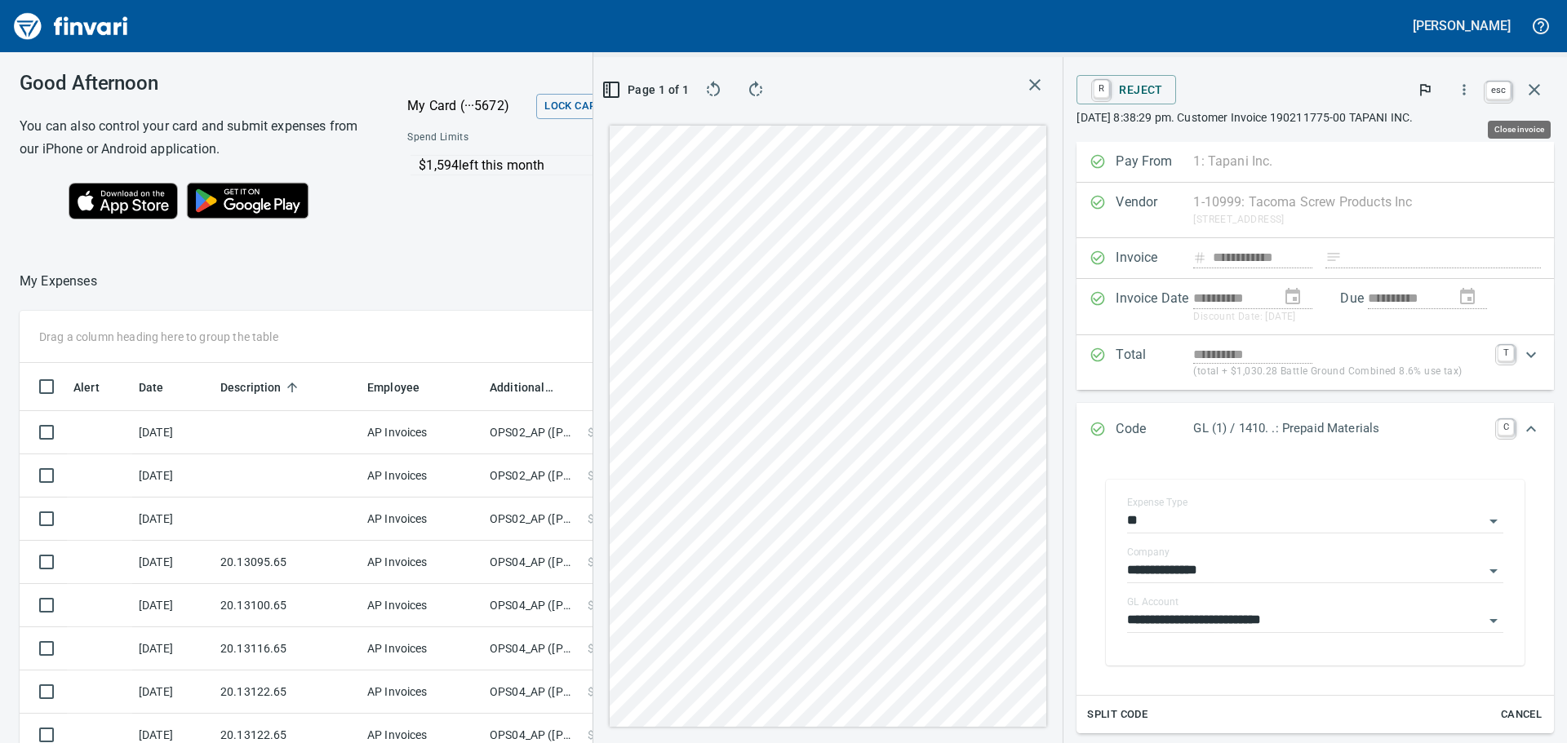
click at [1536, 91] on icon "button" at bounding box center [1533, 89] width 11 height 11
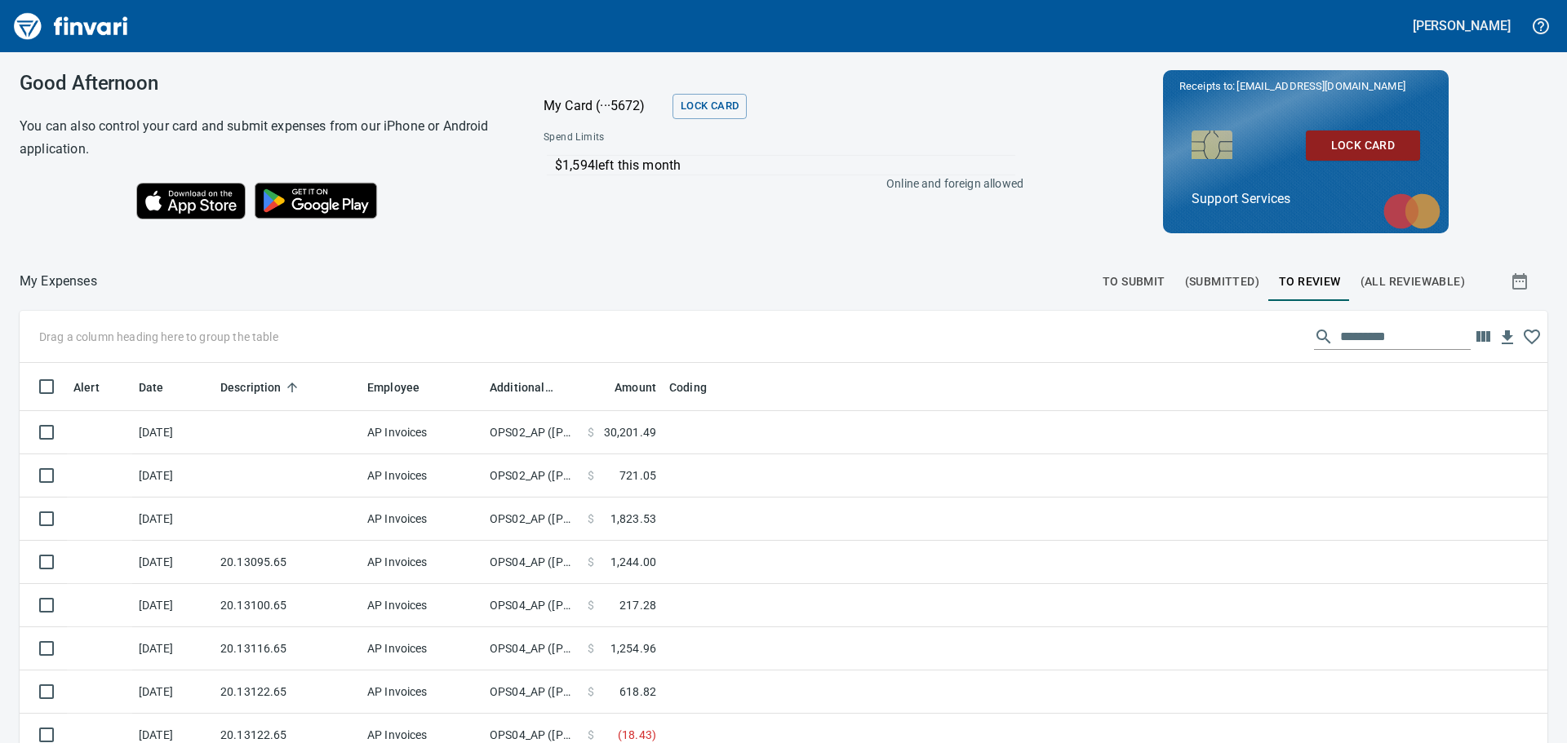
click at [1382, 285] on span "(All Reviewable)" at bounding box center [1412, 282] width 104 height 20
click at [1326, 288] on span "To Review" at bounding box center [1310, 282] width 62 height 20
